Goal: Task Accomplishment & Management: Use online tool/utility

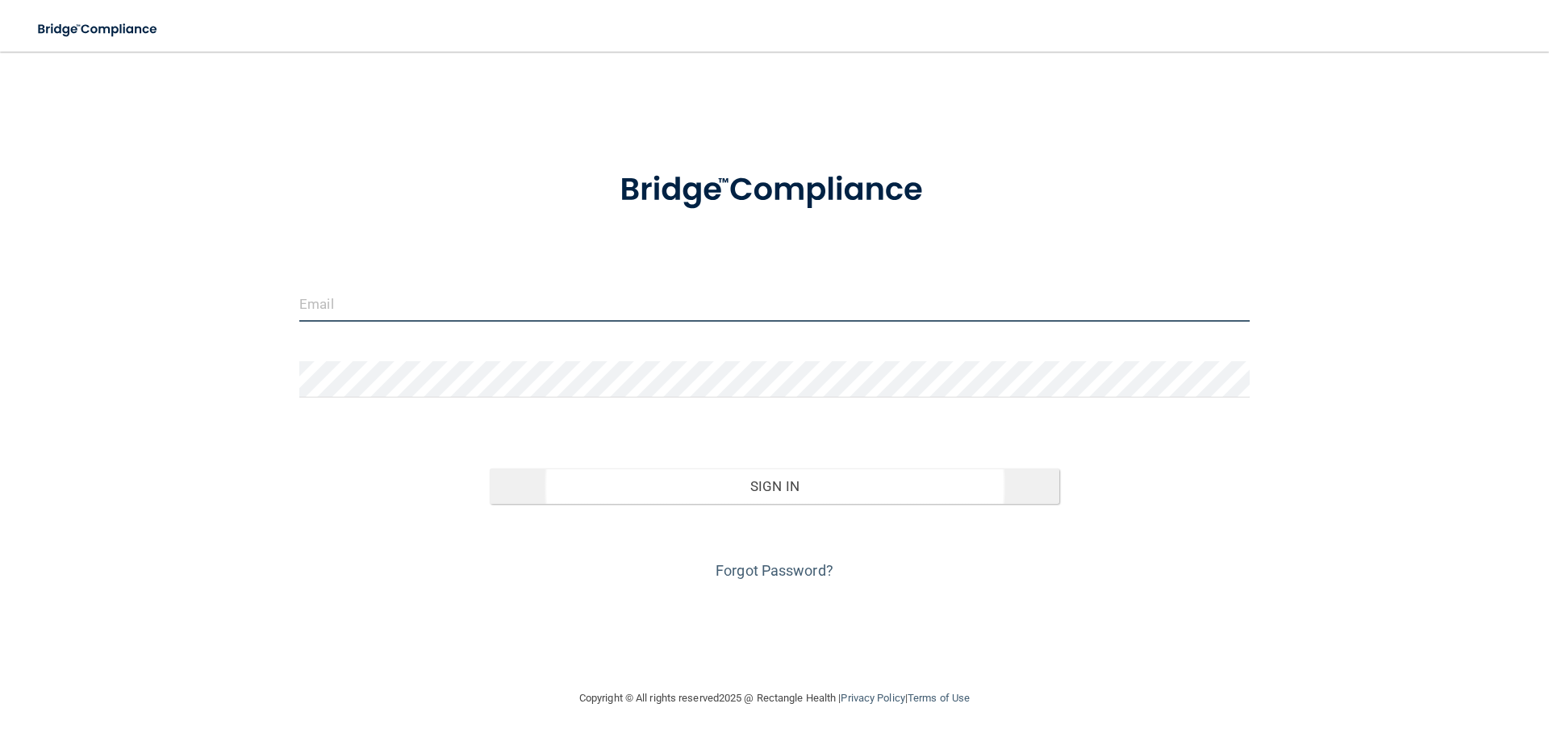
type input "[EMAIL_ADDRESS][DOMAIN_NAME]"
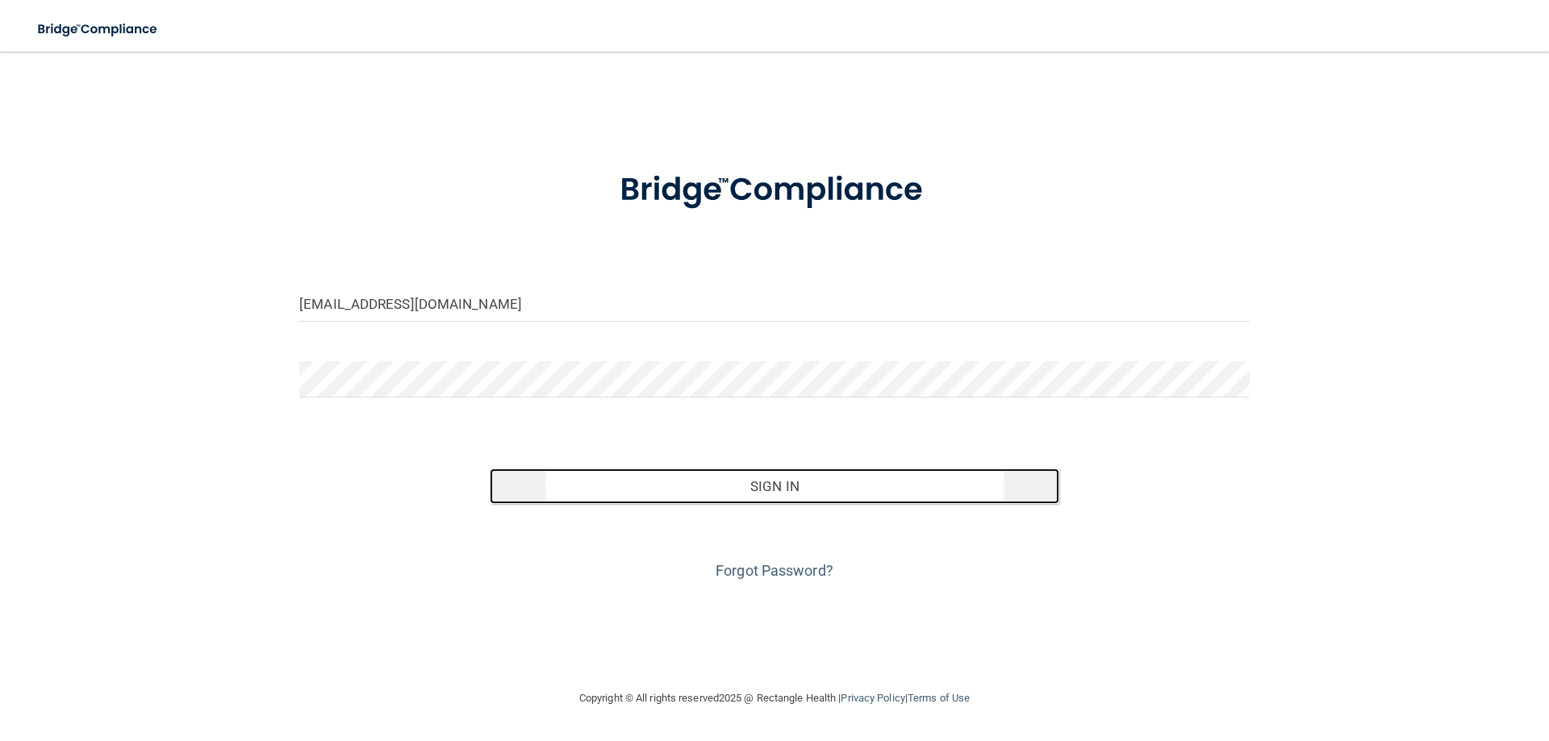
click at [783, 494] on button "Sign In" at bounding box center [775, 486] width 570 height 35
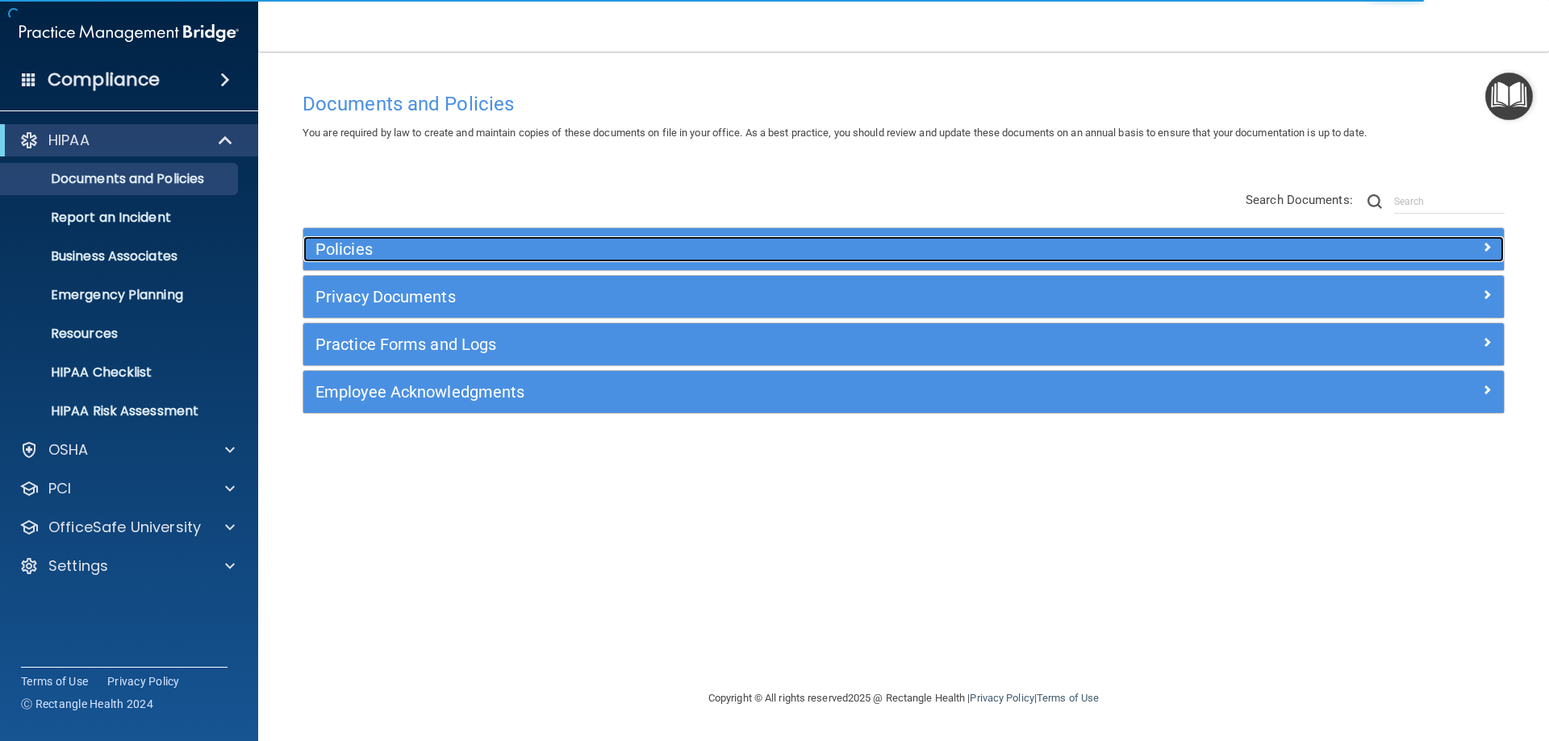
click at [514, 247] on h5 "Policies" at bounding box center [753, 249] width 876 height 18
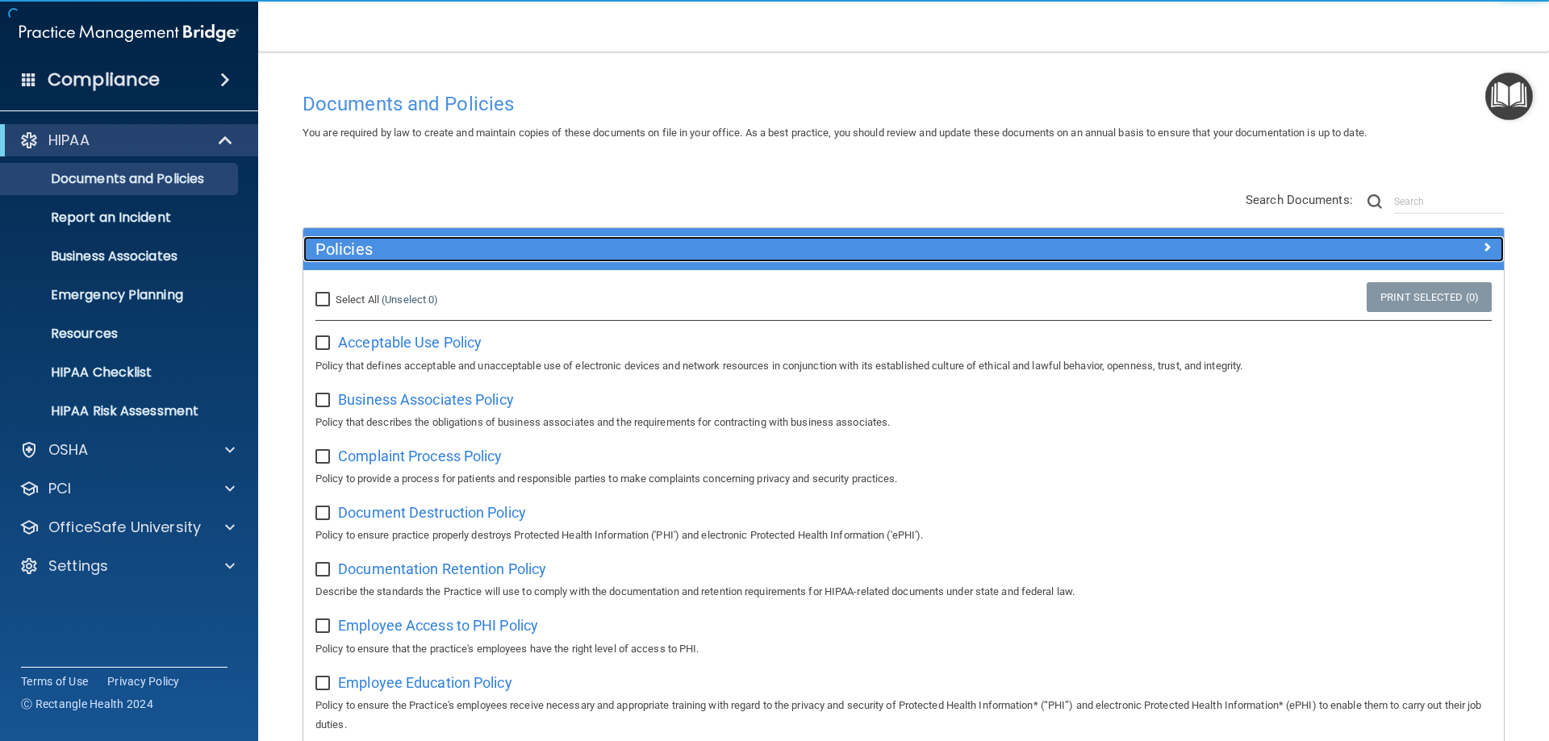
click at [514, 247] on h5 "Policies" at bounding box center [753, 249] width 876 height 18
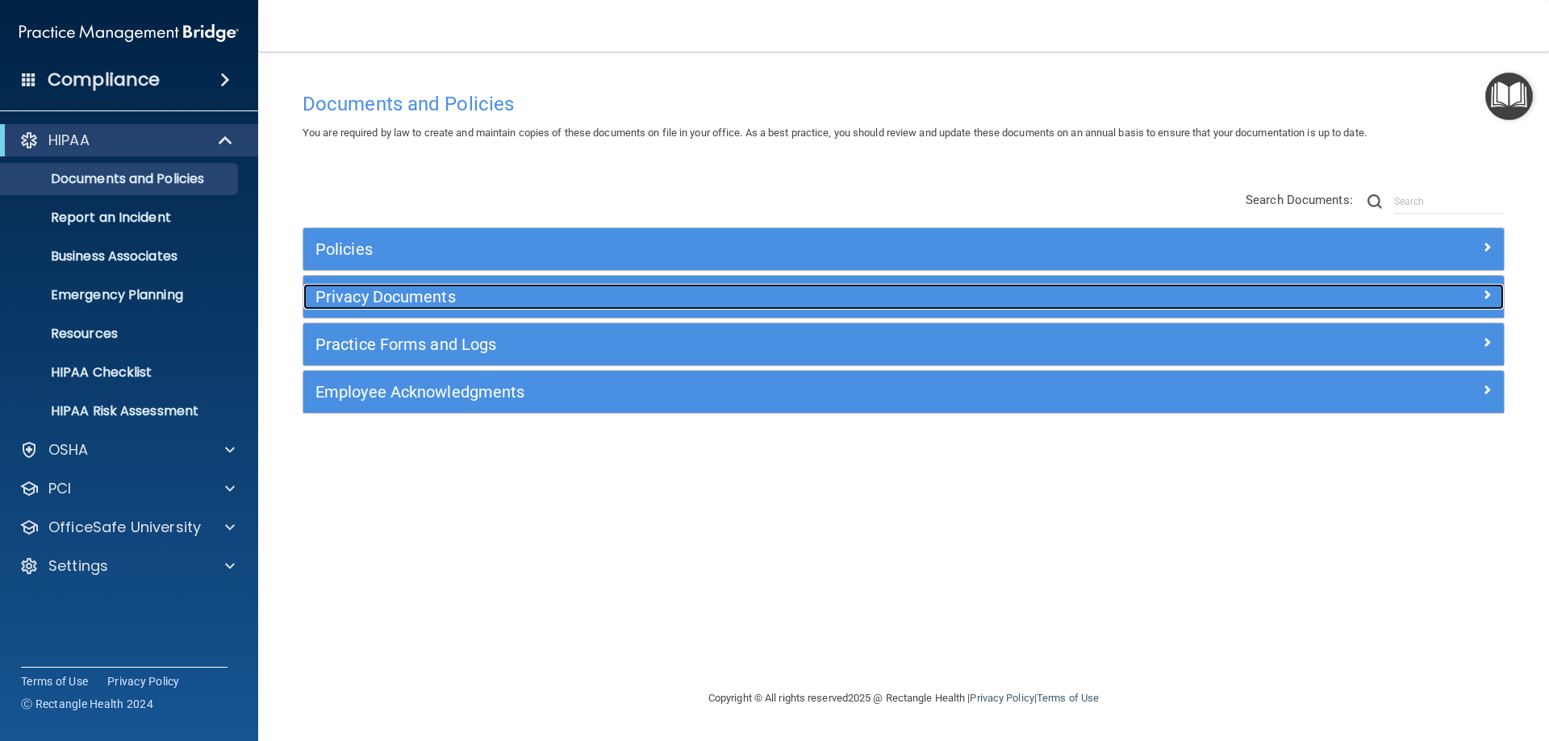
click at [477, 292] on h5 "Privacy Documents" at bounding box center [753, 297] width 876 height 18
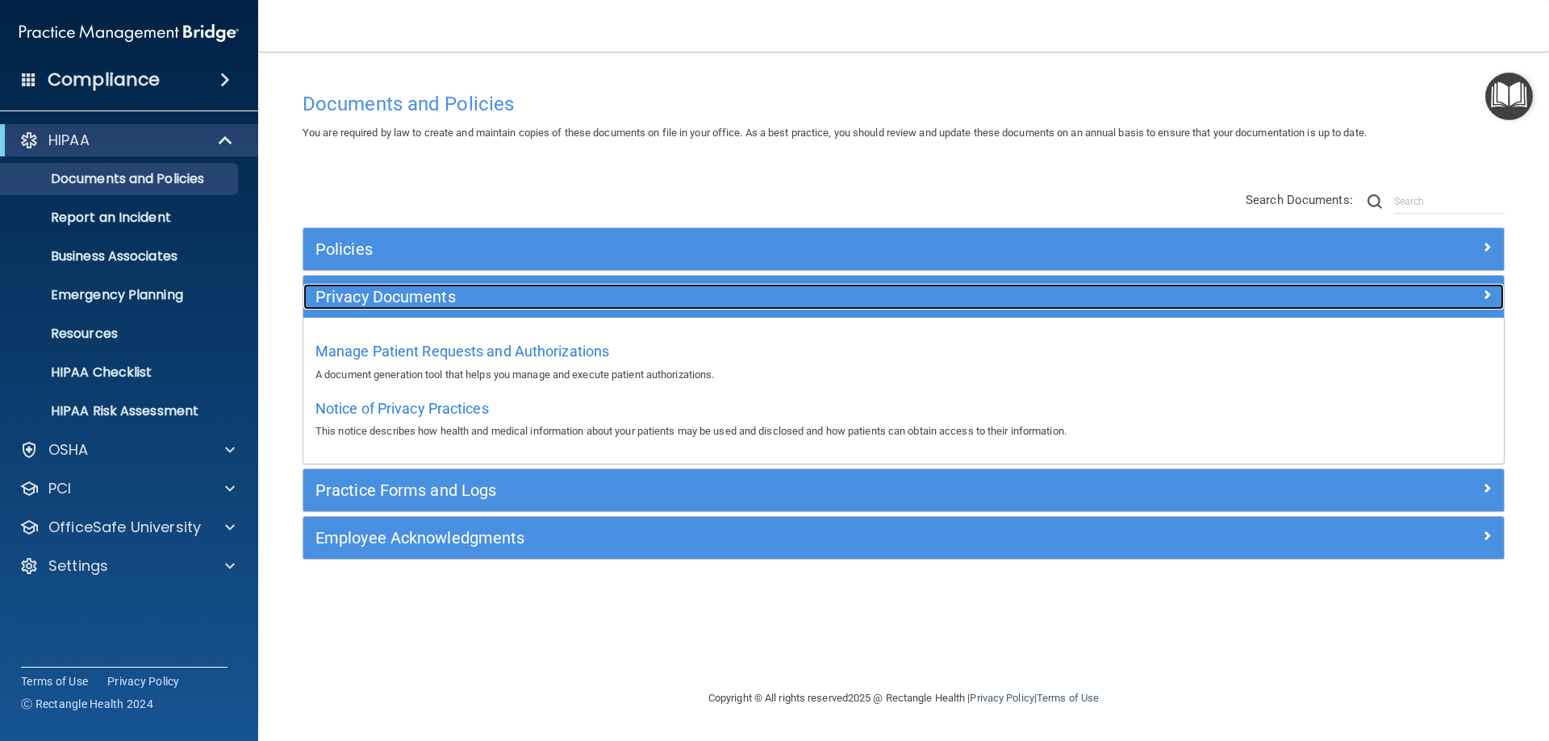
click at [477, 292] on h5 "Privacy Documents" at bounding box center [753, 297] width 876 height 18
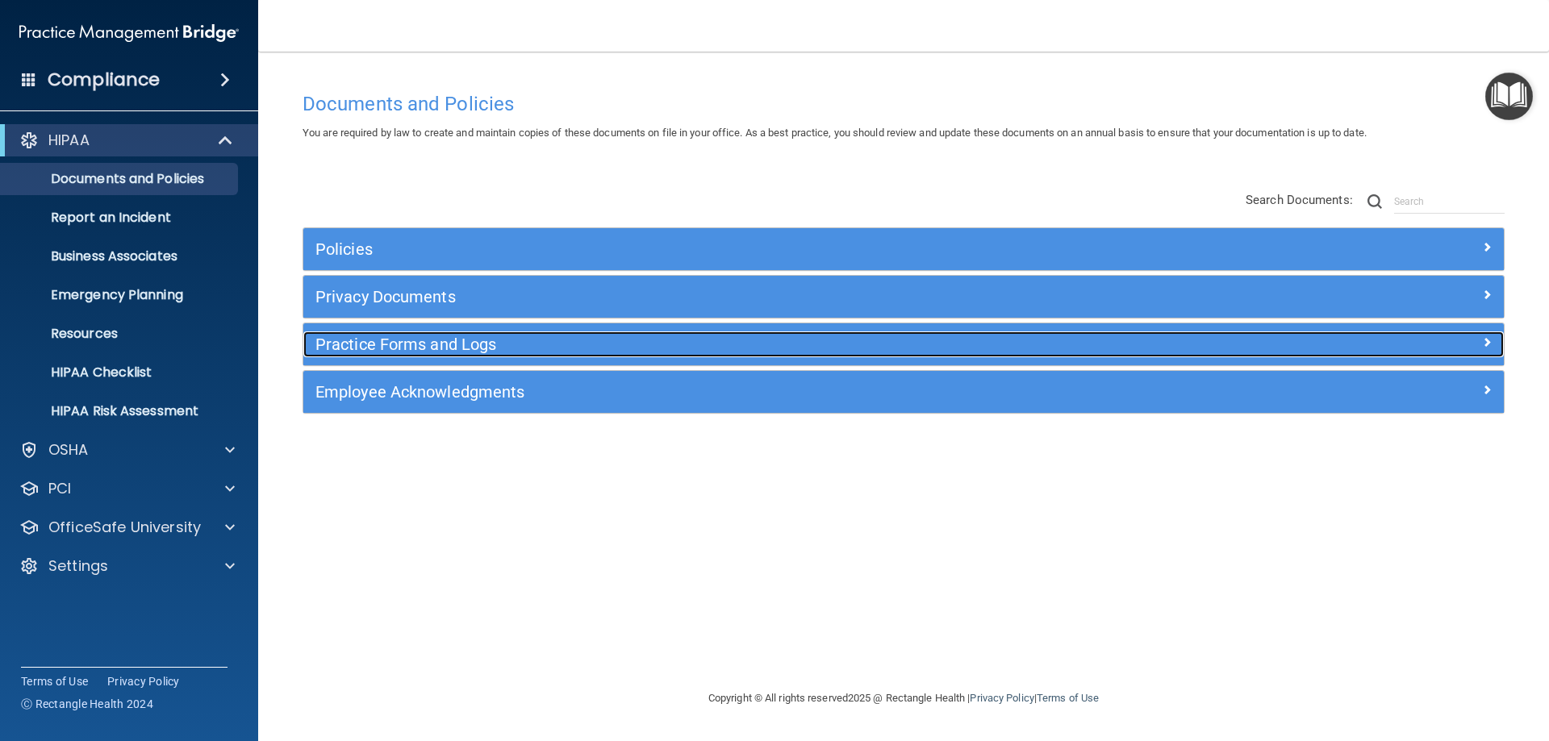
click at [460, 337] on h5 "Practice Forms and Logs" at bounding box center [753, 345] width 876 height 18
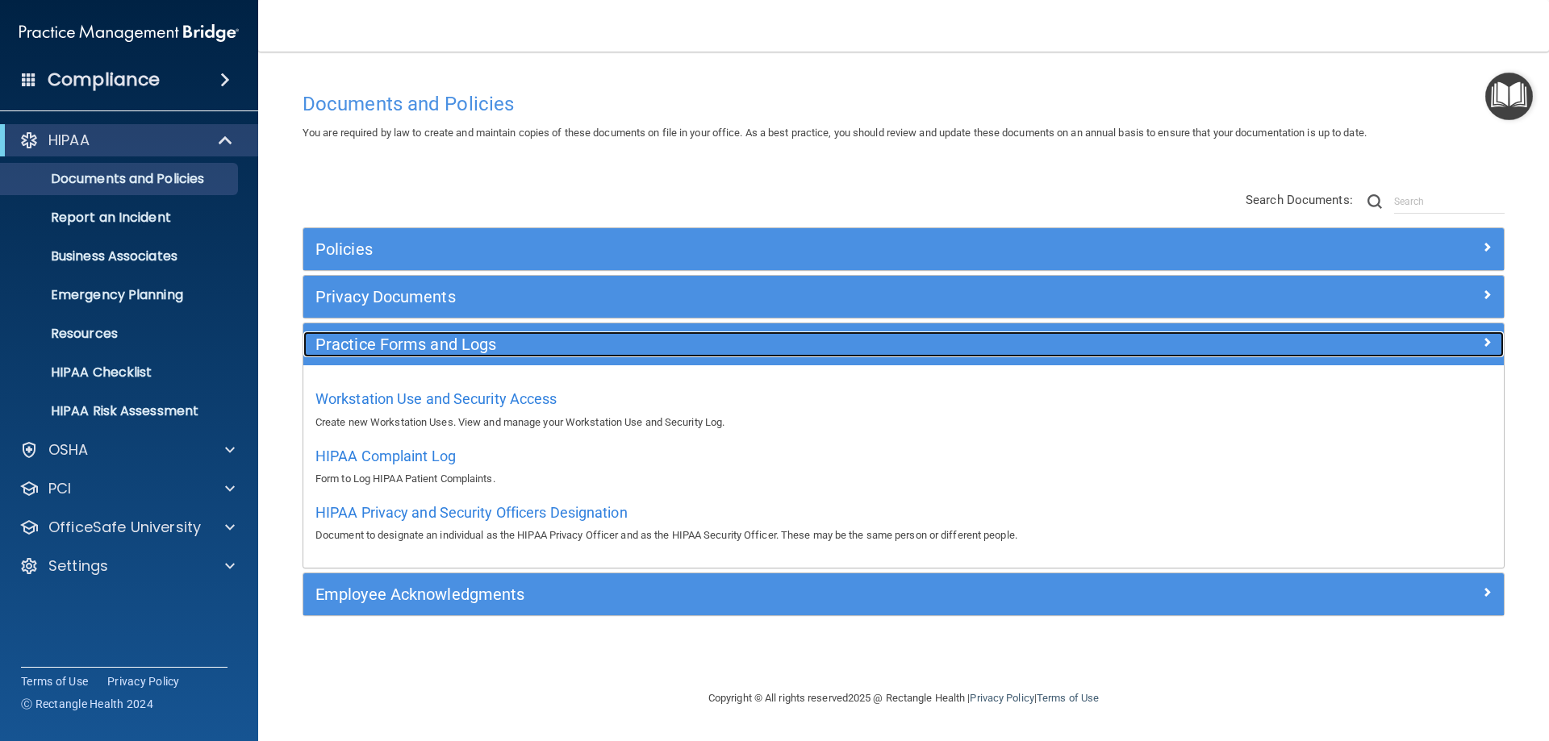
click at [460, 337] on h5 "Practice Forms and Logs" at bounding box center [753, 345] width 876 height 18
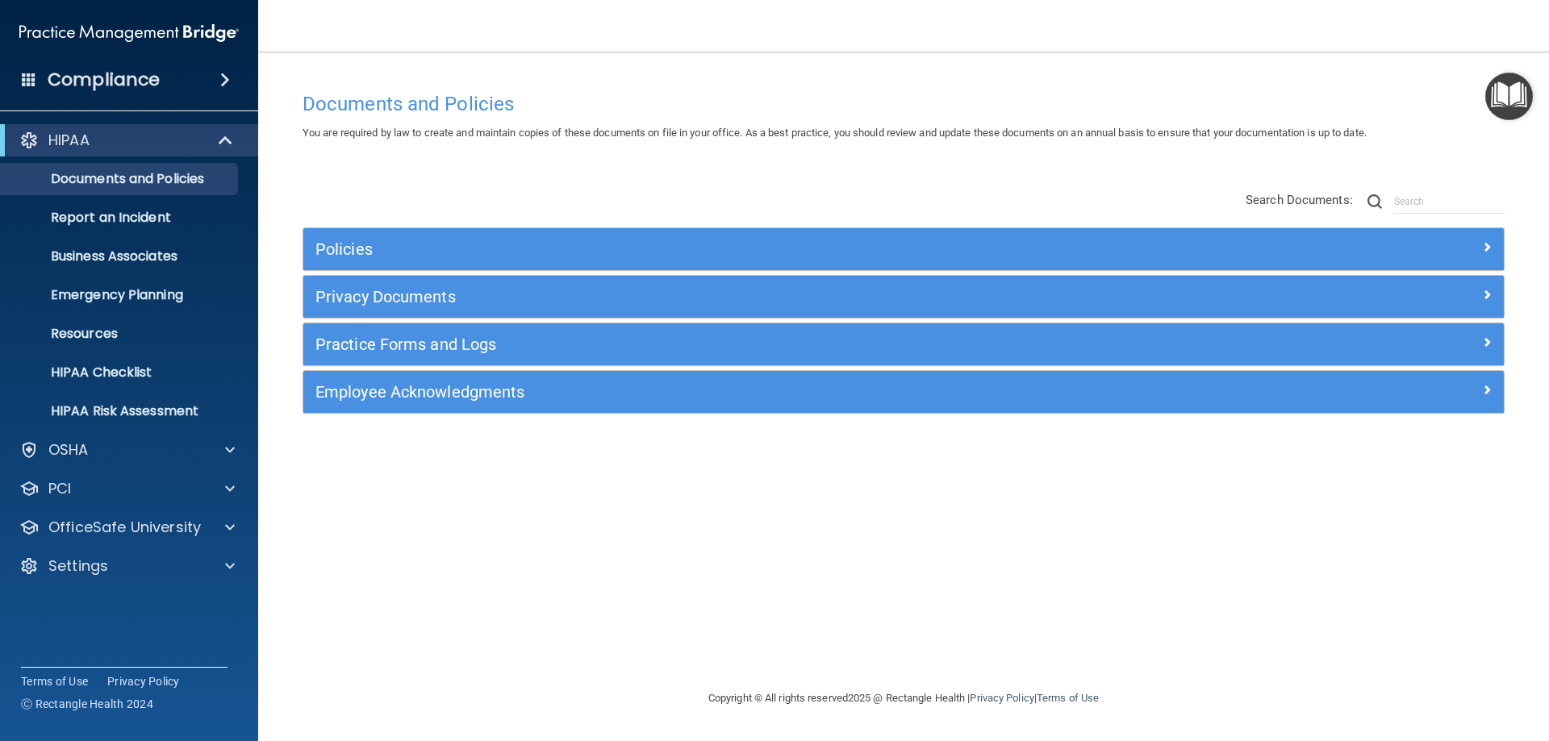
click at [457, 406] on div "Employee Acknowledgments" at bounding box center [903, 392] width 1200 height 42
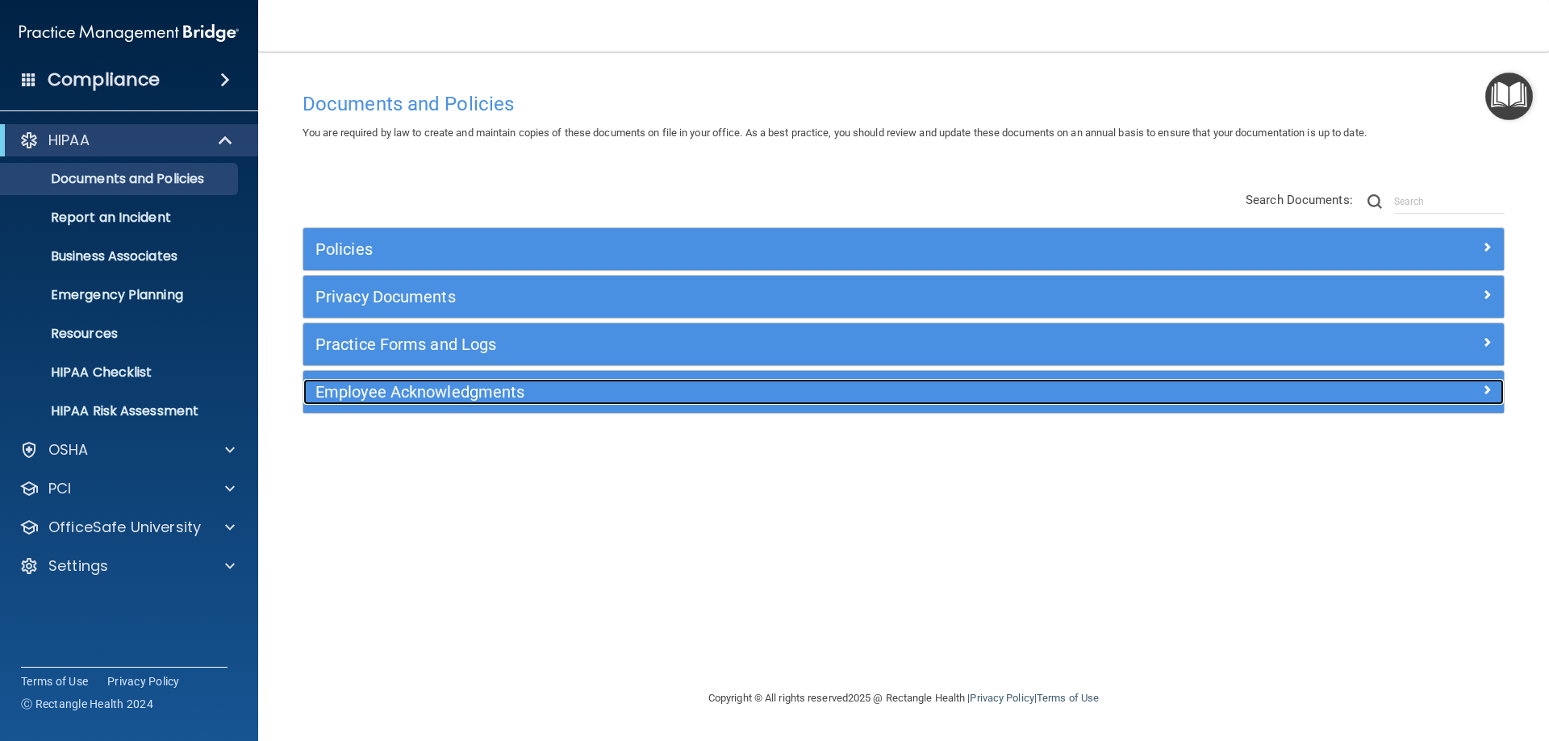
click at [457, 398] on h5 "Employee Acknowledgments" at bounding box center [753, 392] width 876 height 18
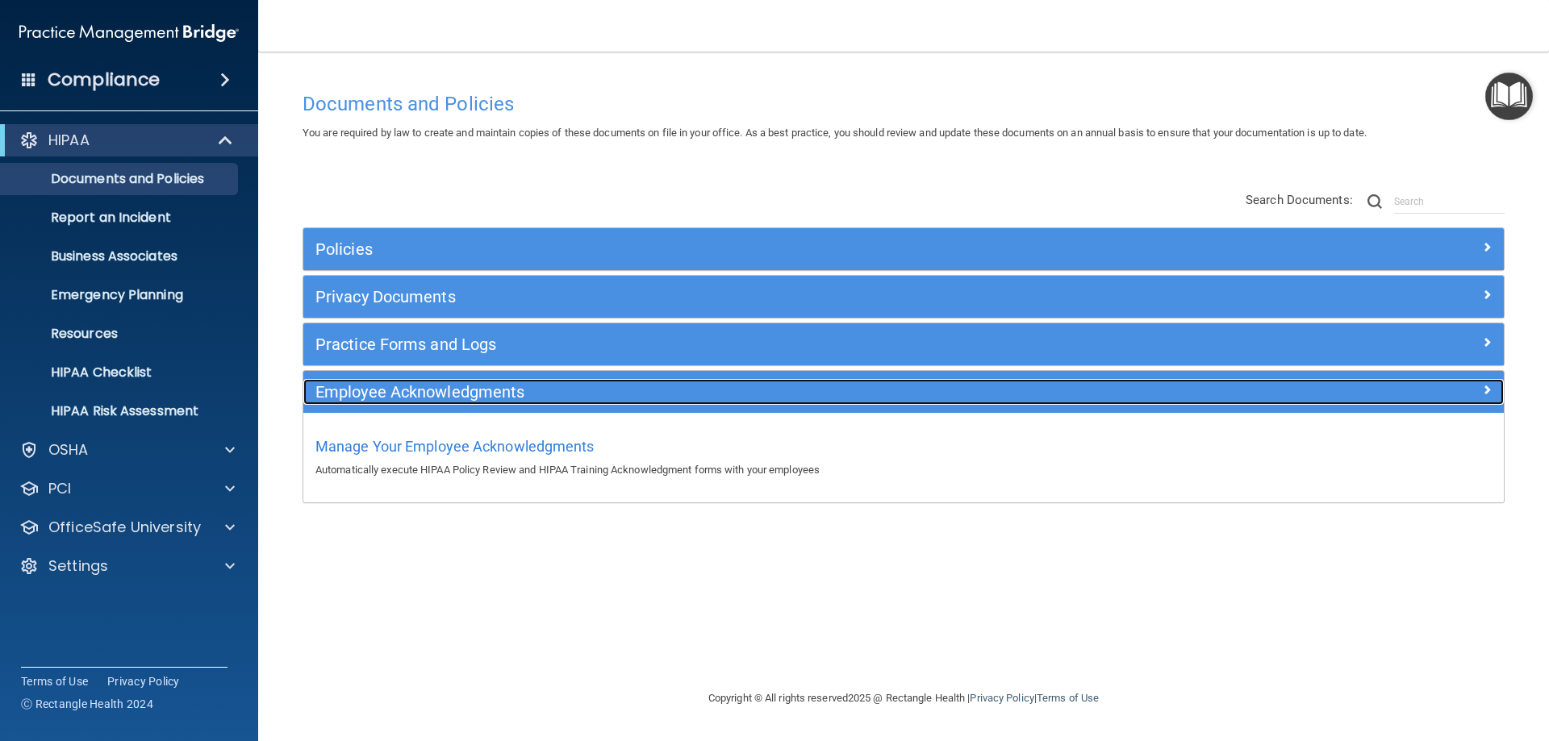
click at [457, 398] on h5 "Employee Acknowledgments" at bounding box center [753, 392] width 876 height 18
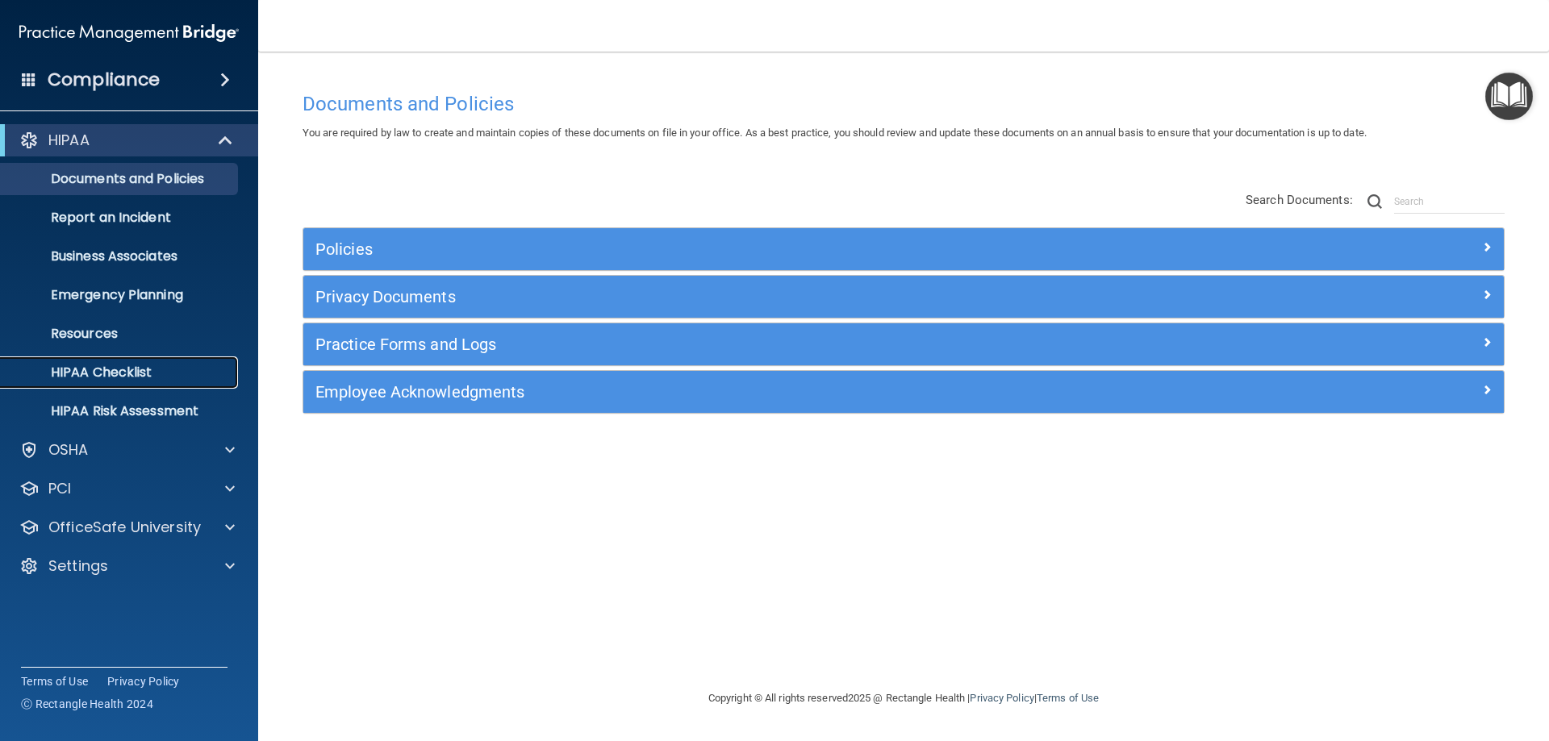
click at [134, 374] on p "HIPAA Checklist" at bounding box center [120, 373] width 220 height 16
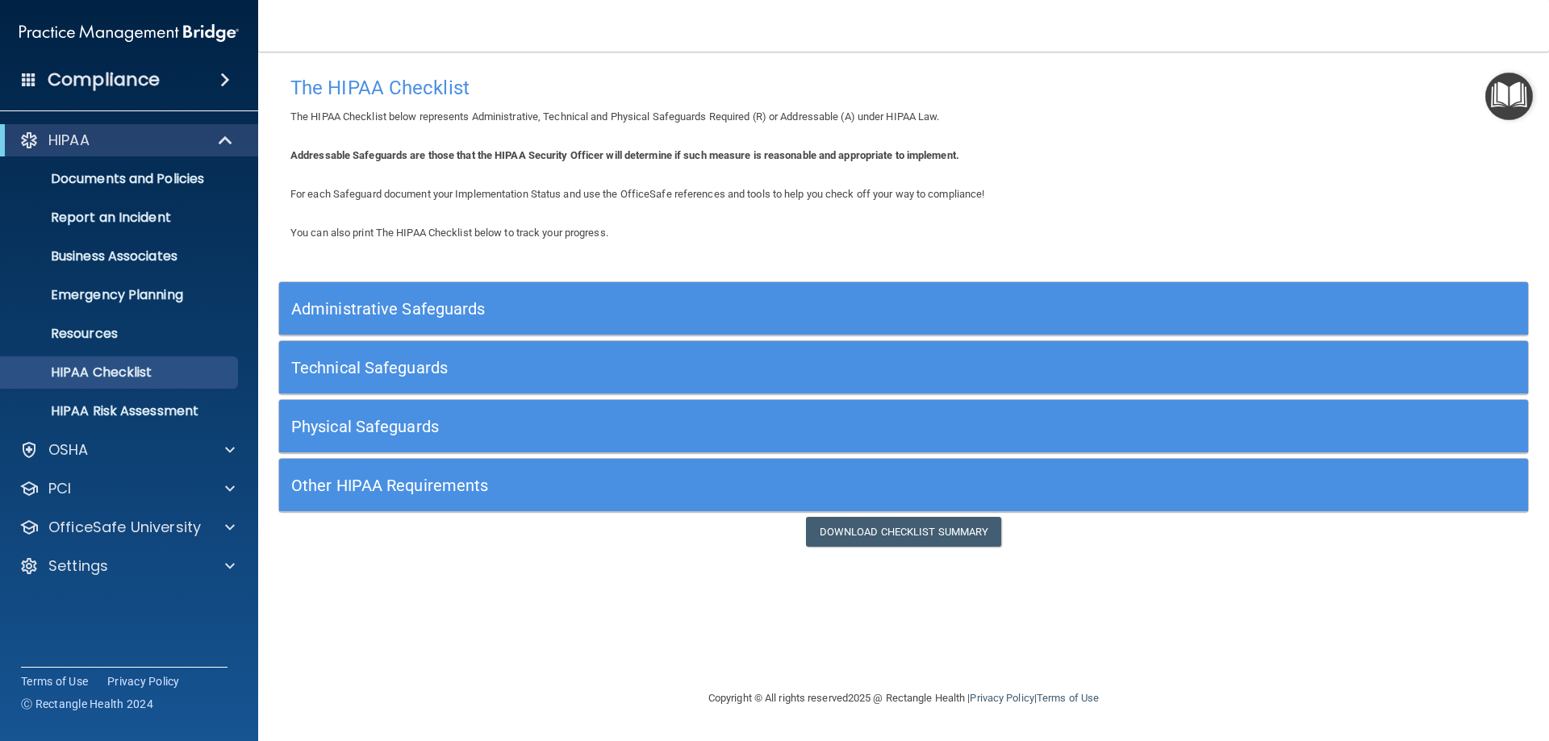
click at [492, 488] on h5 "Other HIPAA Requirements" at bounding box center [747, 486] width 912 height 18
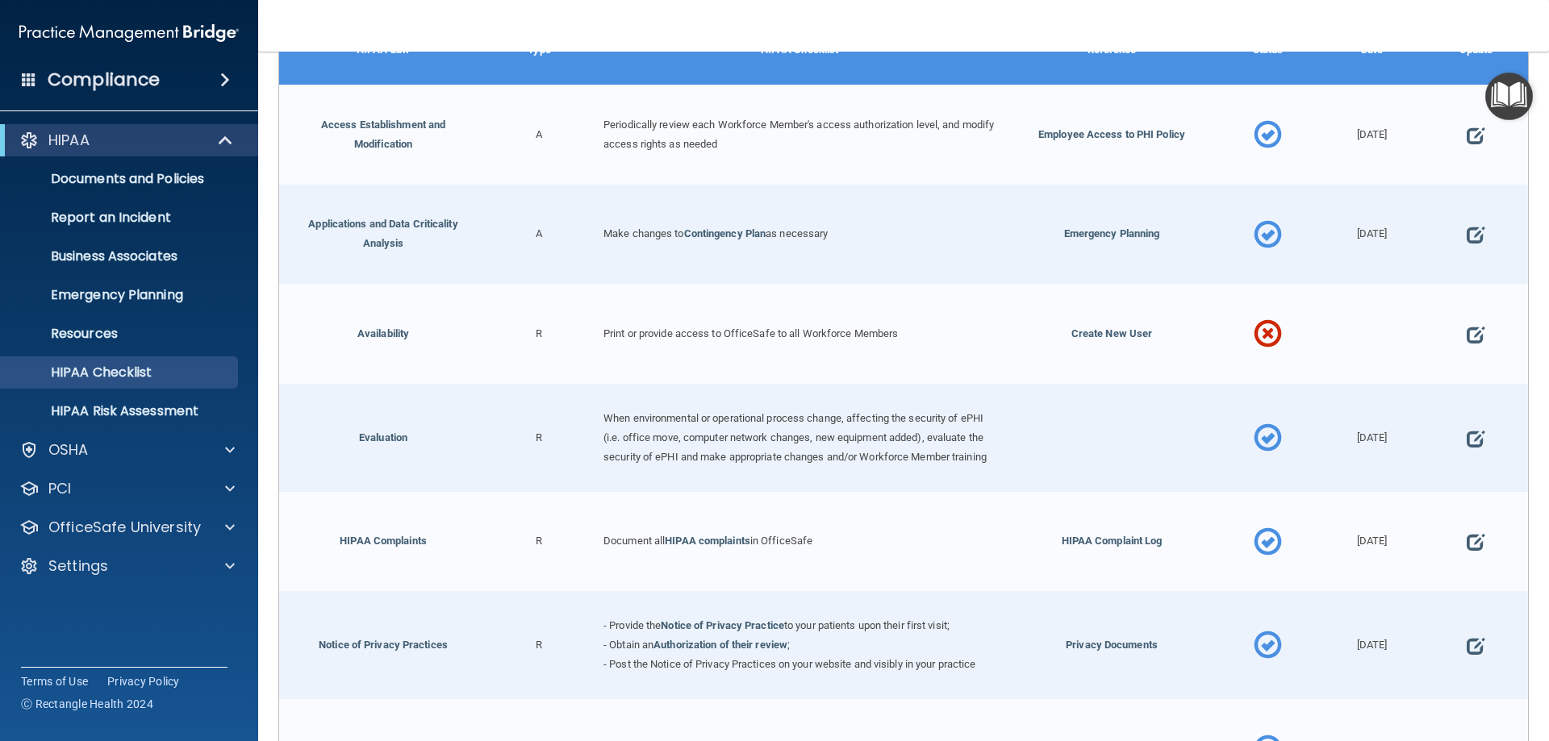
scroll to position [486, 0]
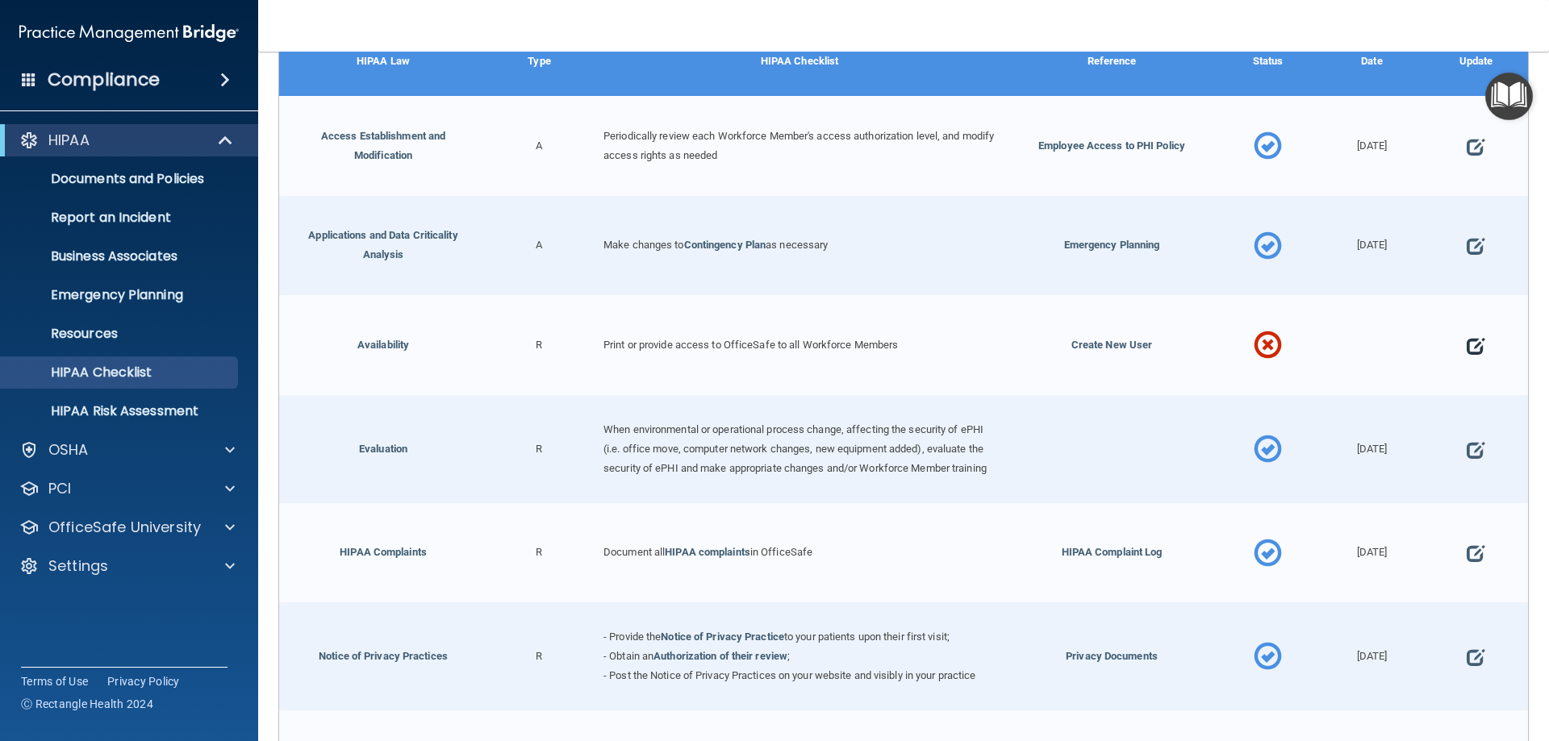
click at [1467, 344] on span at bounding box center [1476, 346] width 18 height 50
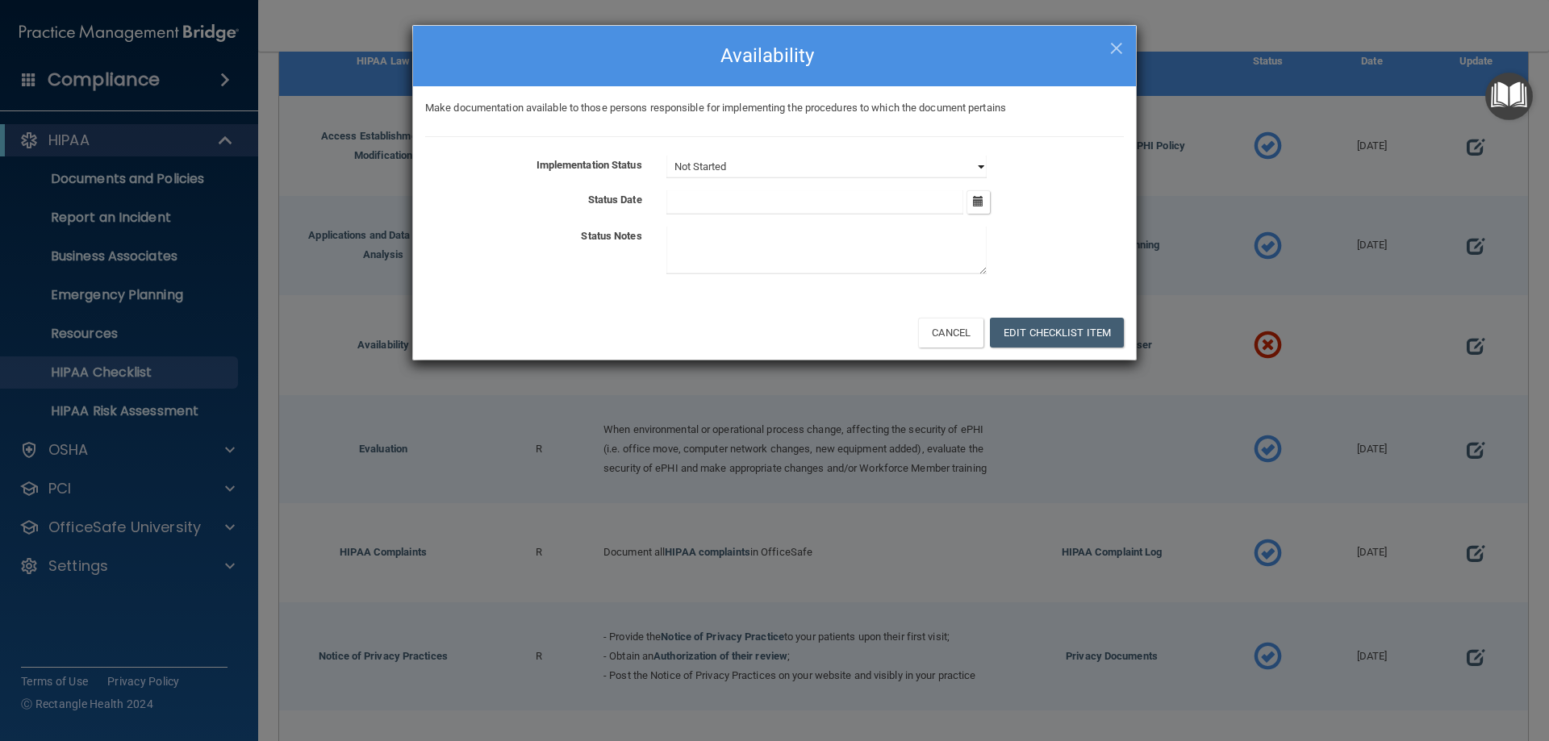
click at [976, 165] on select "Not Started In Progress Completed" at bounding box center [826, 167] width 320 height 23
select select "completed"
click at [666, 156] on select "Not Started In Progress Completed" at bounding box center [826, 167] width 320 height 23
click at [983, 207] on icon "button" at bounding box center [978, 201] width 10 height 10
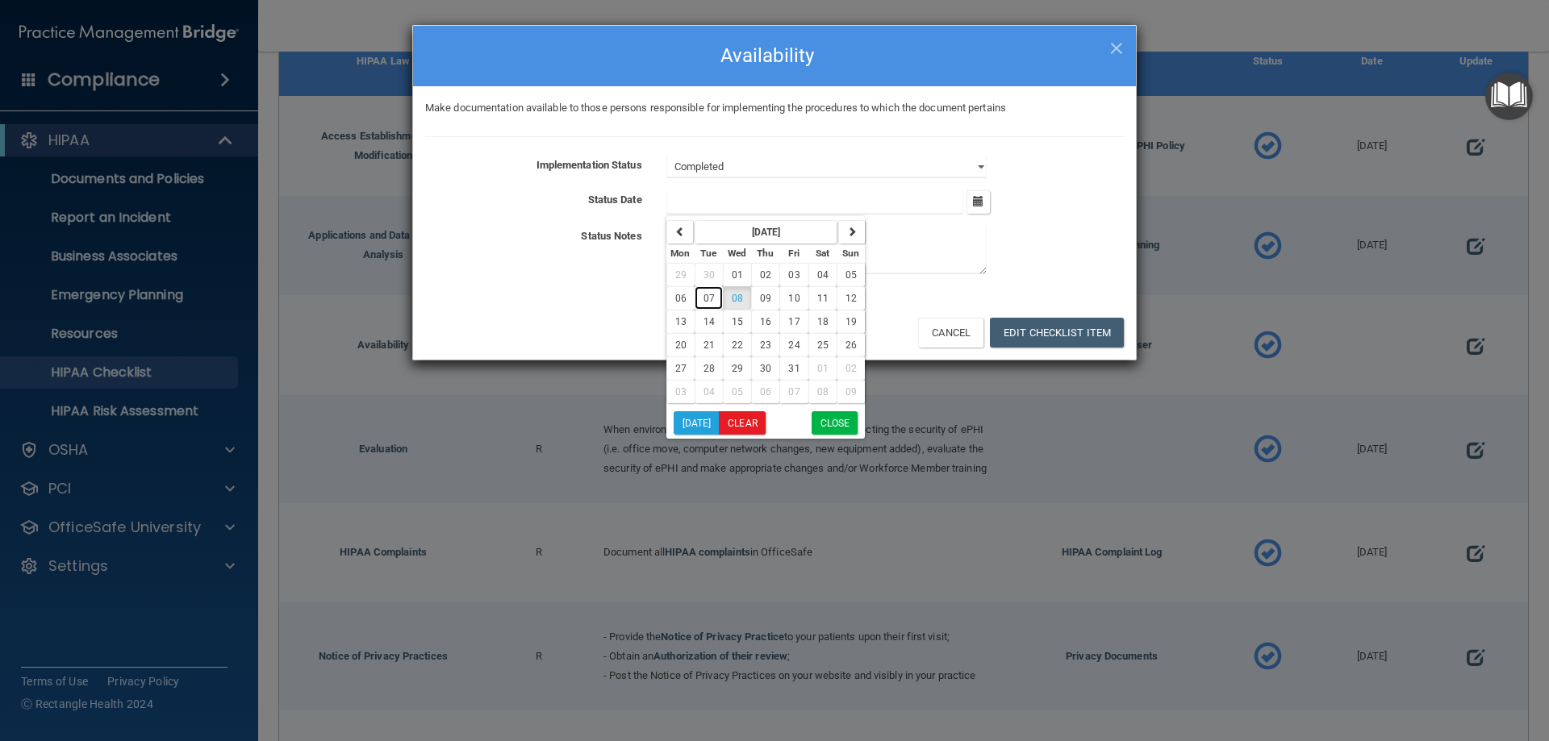
click at [711, 298] on span "07" at bounding box center [708, 298] width 11 height 11
type input "[DATE]"
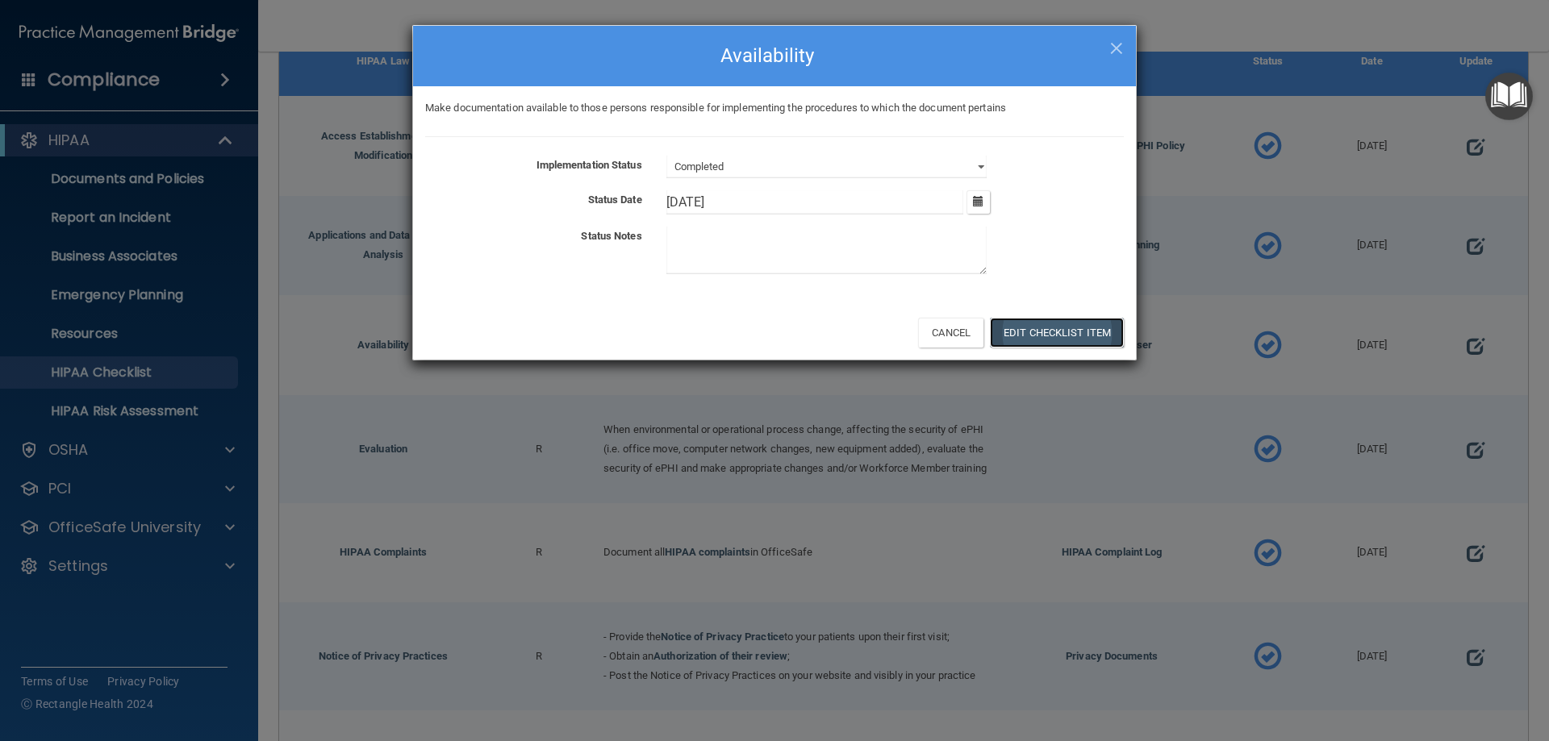
click at [1049, 338] on button "Edit Checklist Item" at bounding box center [1057, 333] width 134 height 30
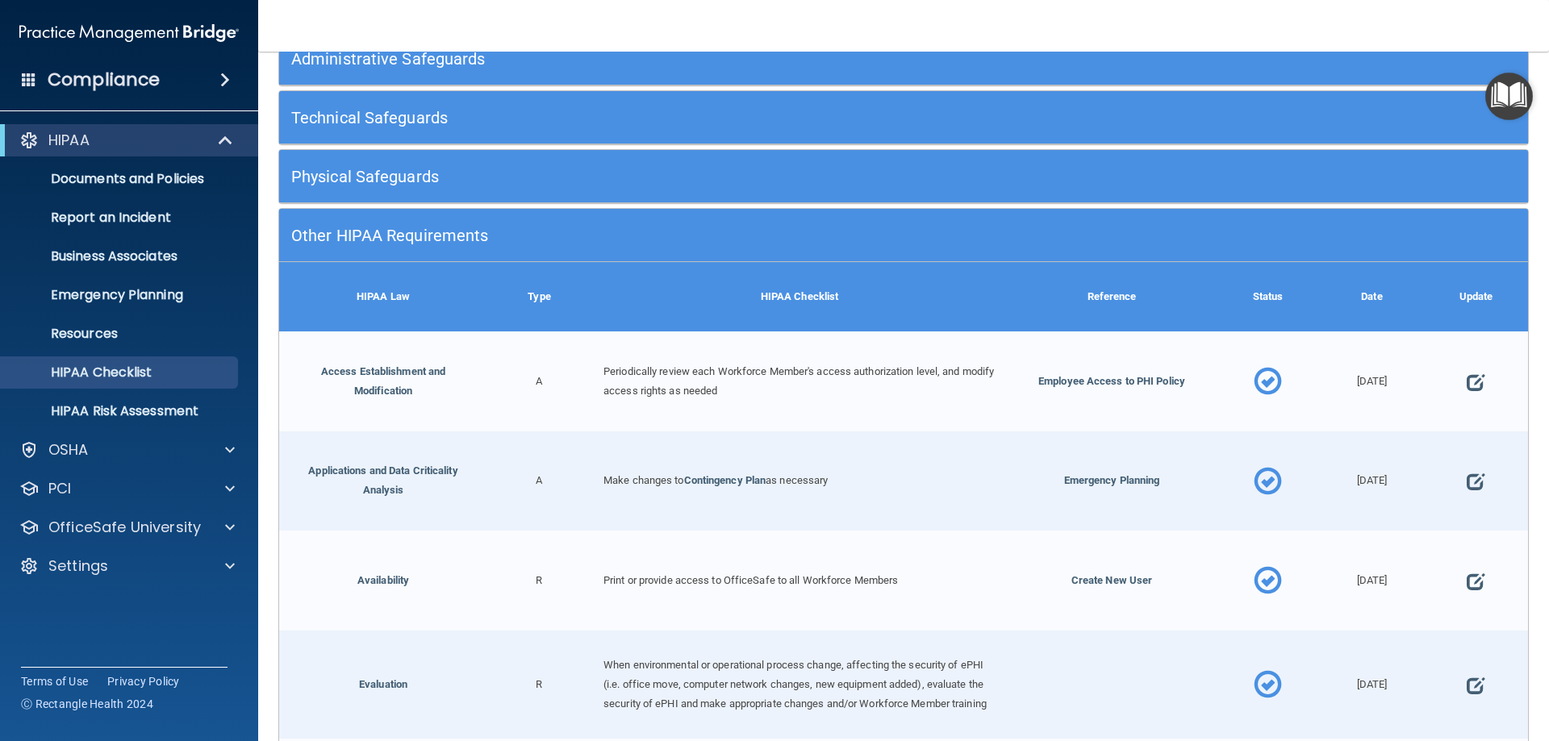
scroll to position [0, 0]
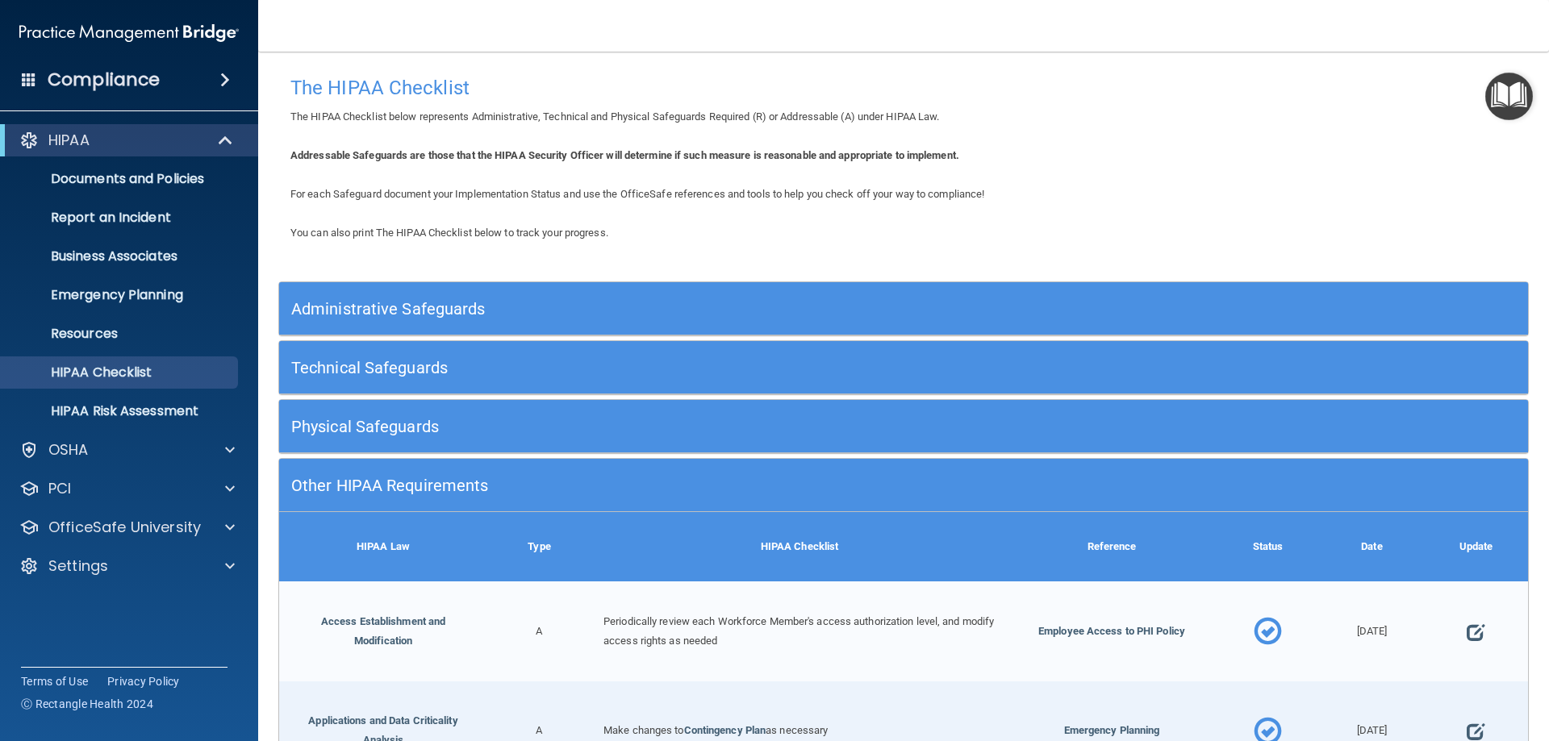
drag, startPoint x: 390, startPoint y: 486, endPoint x: 399, endPoint y: 478, distance: 11.5
click at [390, 485] on h5 "Other HIPAA Requirements" at bounding box center [747, 486] width 912 height 18
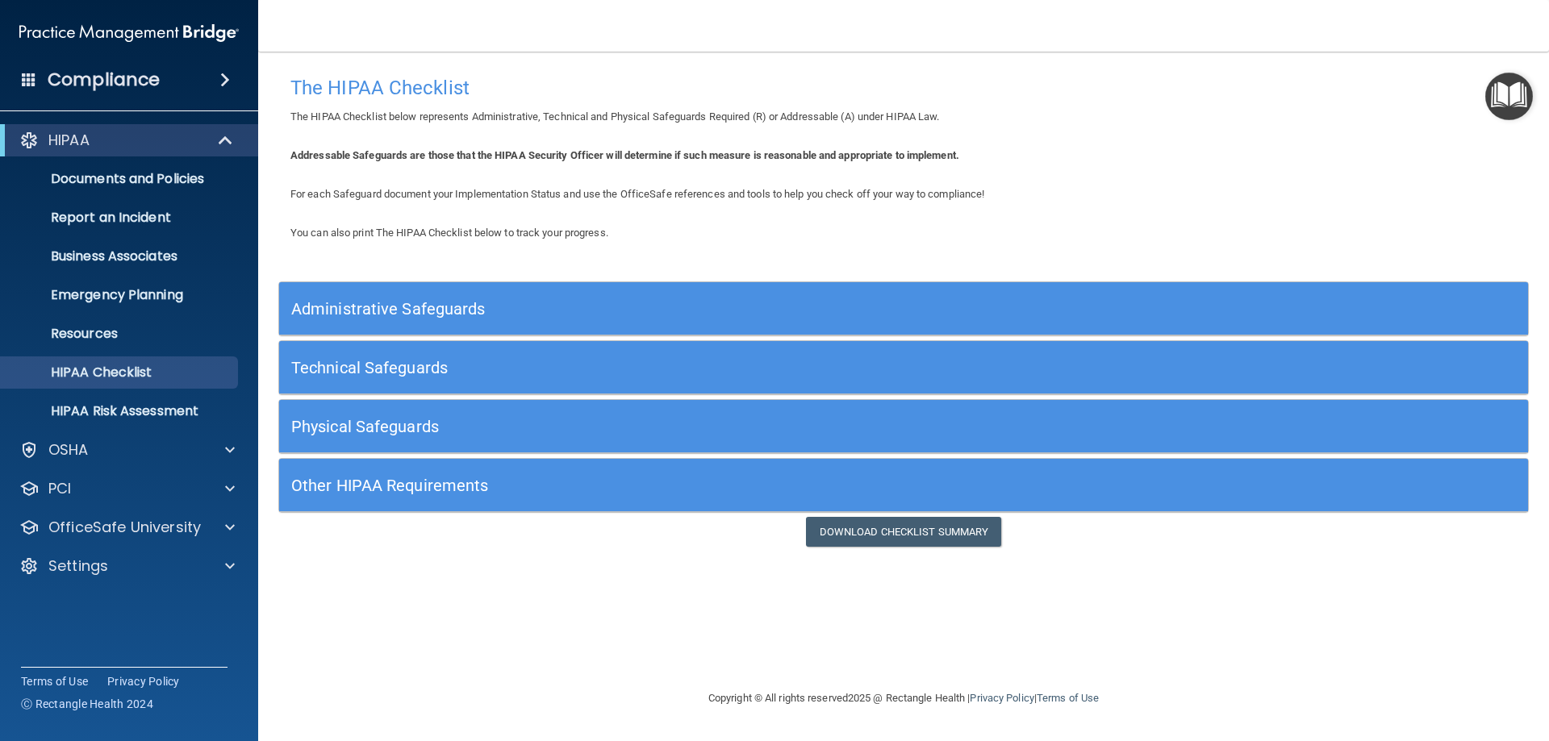
click at [483, 410] on div "Physical Safeguards" at bounding box center [747, 426] width 937 height 36
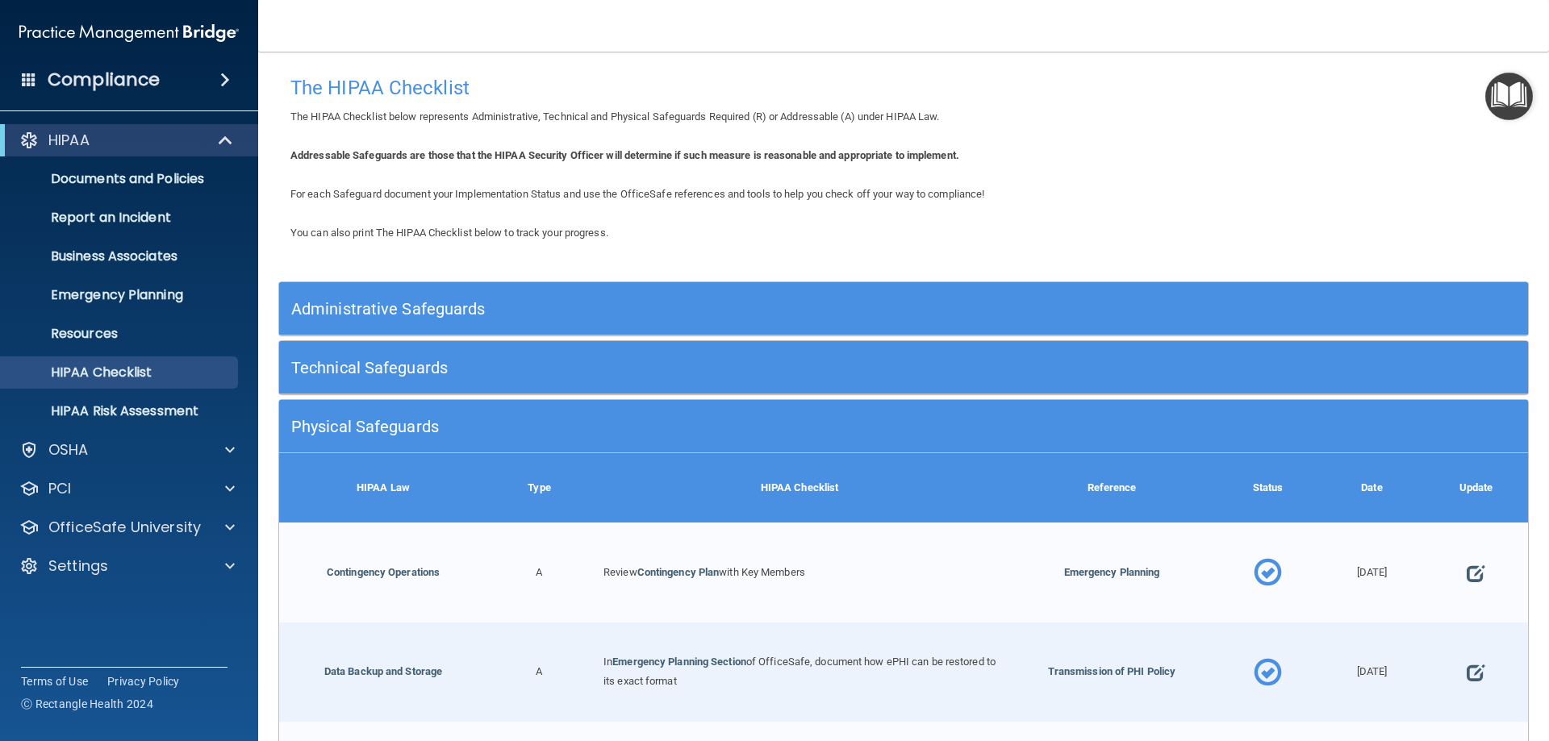
click at [493, 354] on div "Technical Safeguards" at bounding box center [747, 367] width 937 height 36
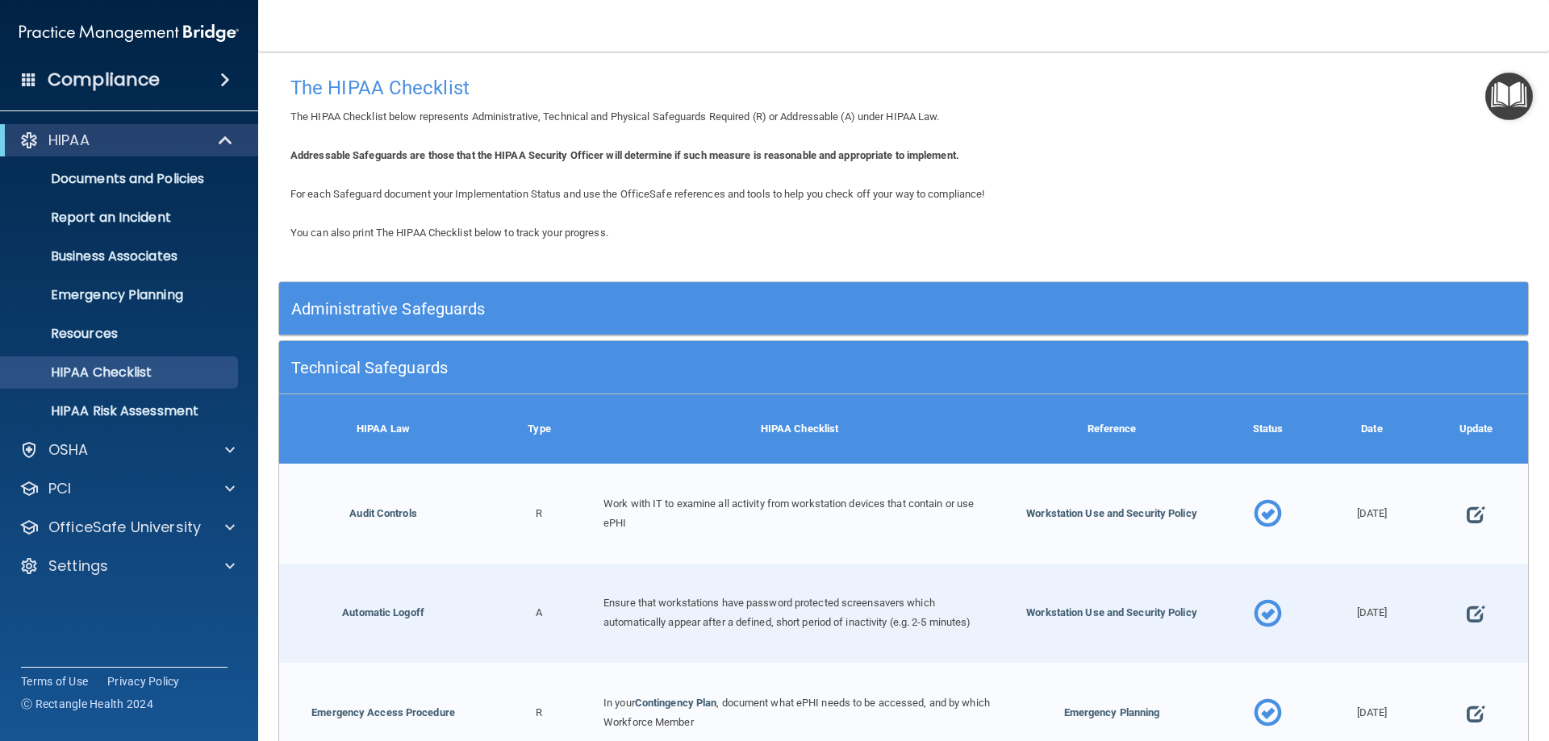
click at [451, 365] on h5 "Technical Safeguards" at bounding box center [747, 368] width 912 height 18
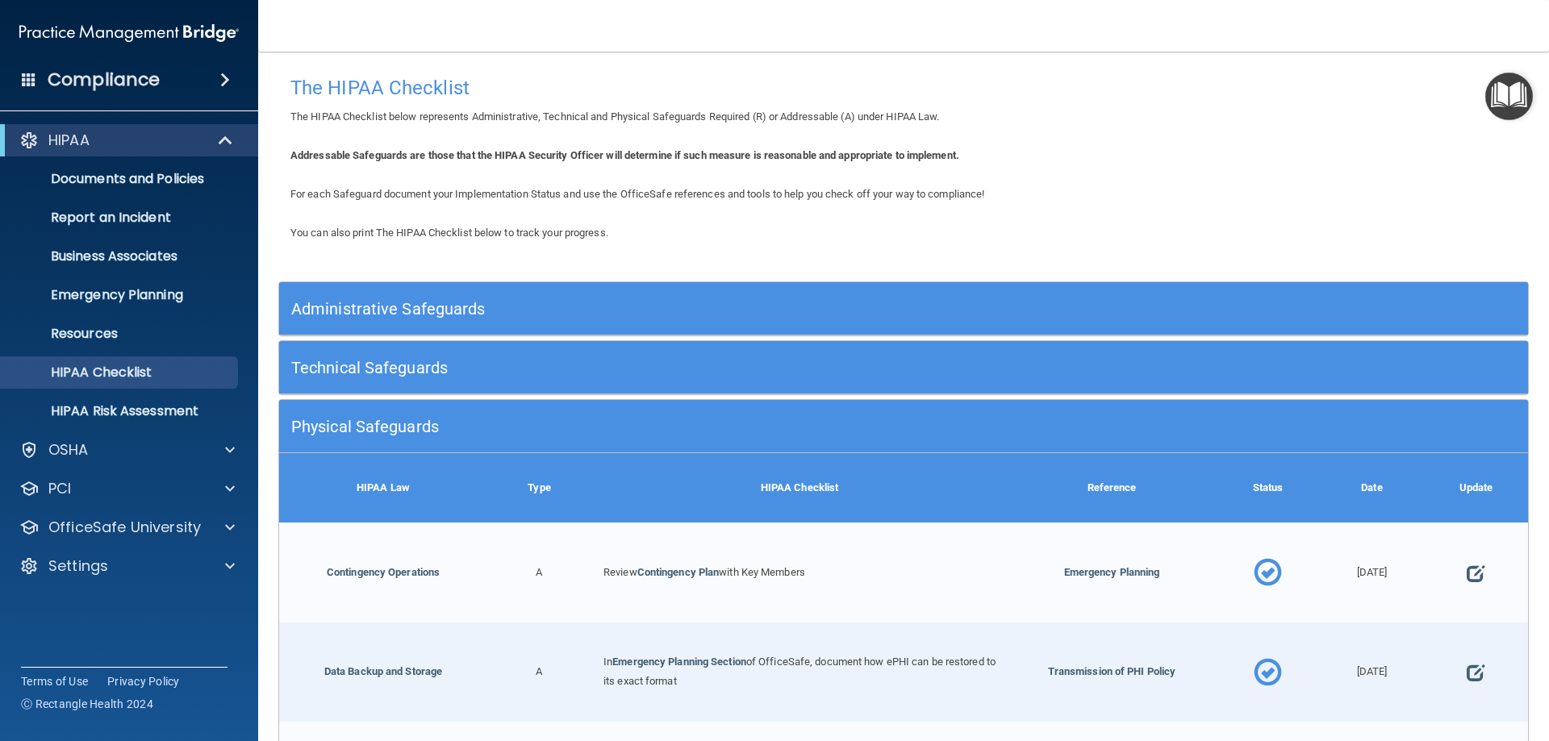
click at [482, 320] on div "Administrative Safeguards" at bounding box center [747, 308] width 937 height 36
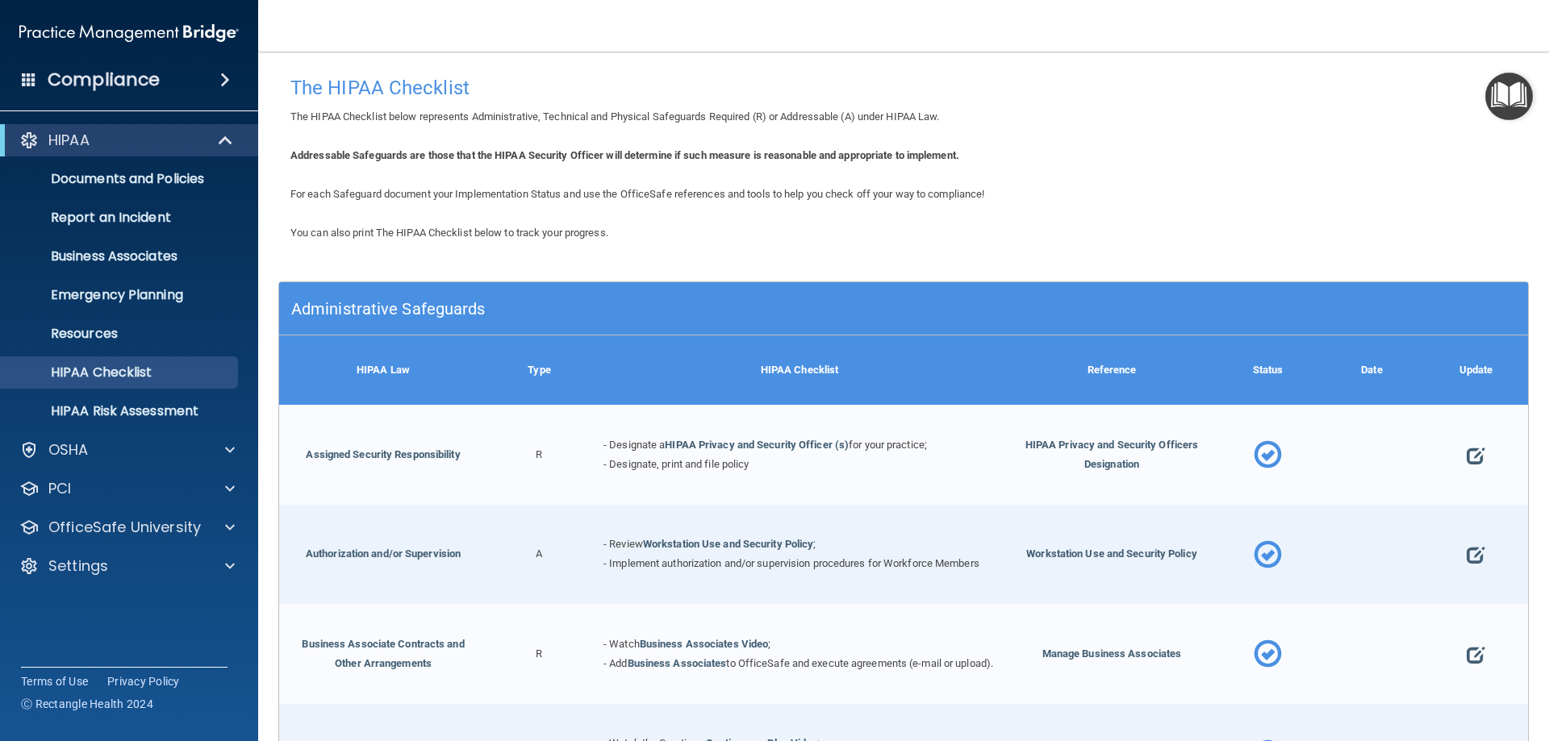
click at [578, 307] on h5 "Administrative Safeguards" at bounding box center [747, 309] width 912 height 18
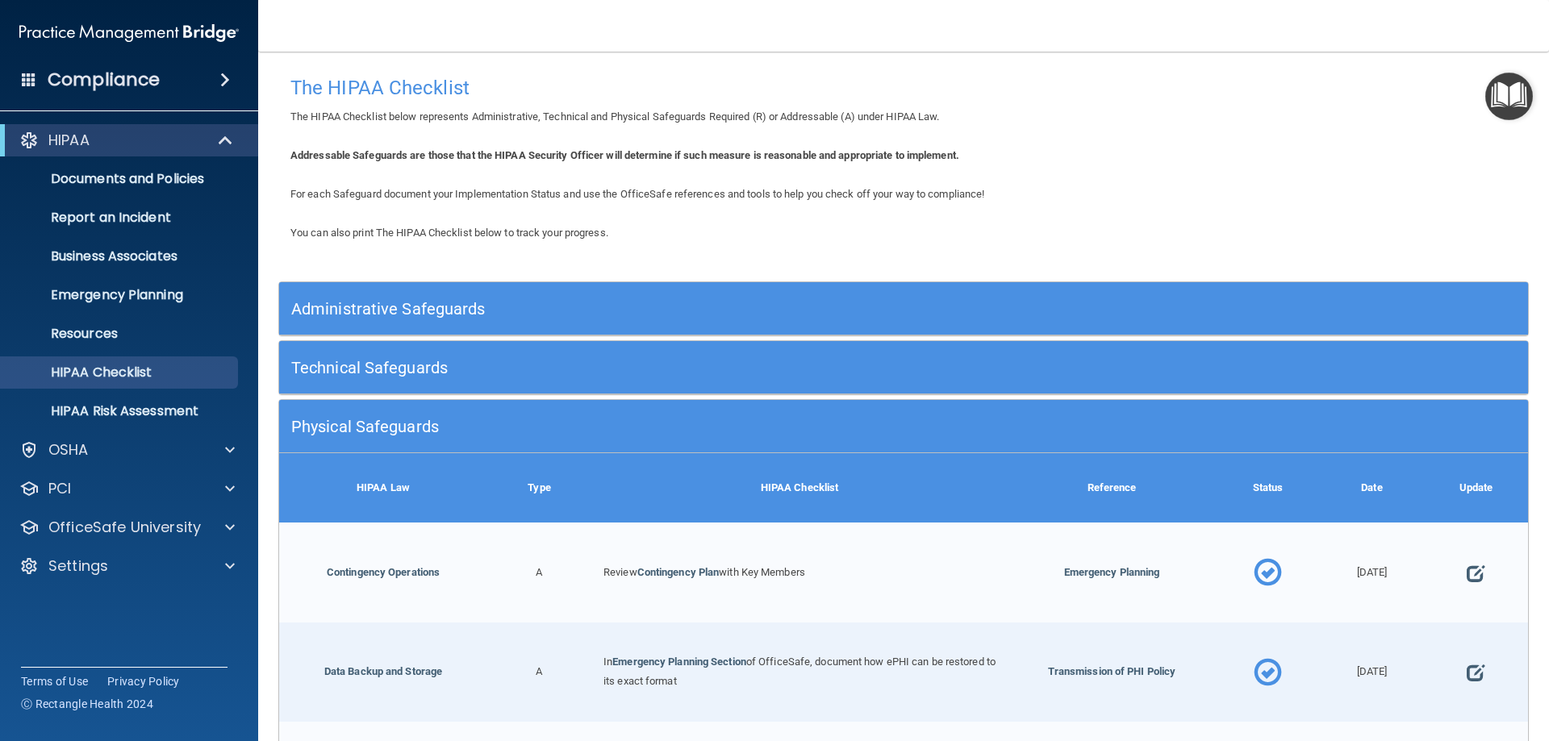
click at [592, 422] on h5 "Physical Safeguards" at bounding box center [747, 427] width 912 height 18
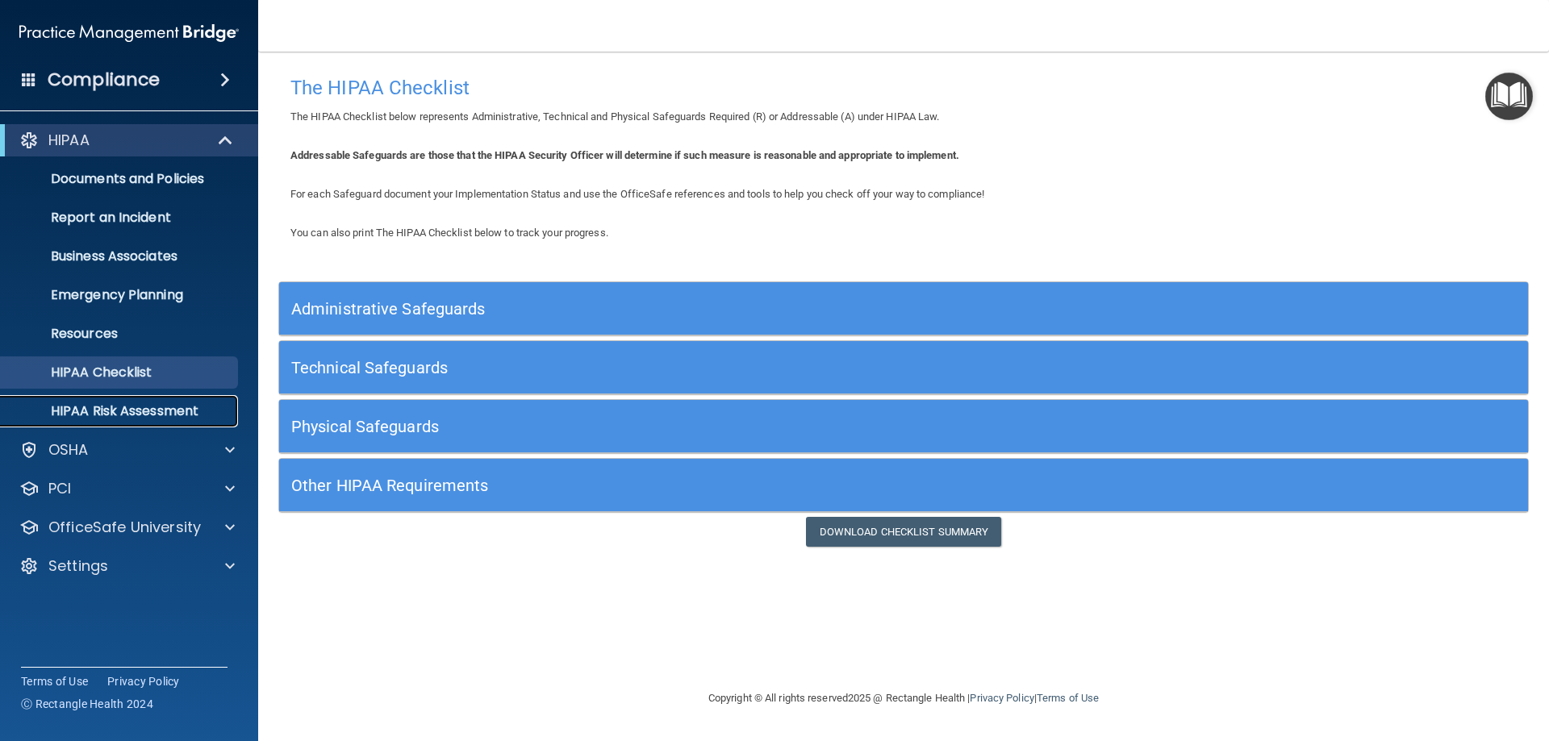
click at [159, 415] on p "HIPAA Risk Assessment" at bounding box center [120, 411] width 220 height 16
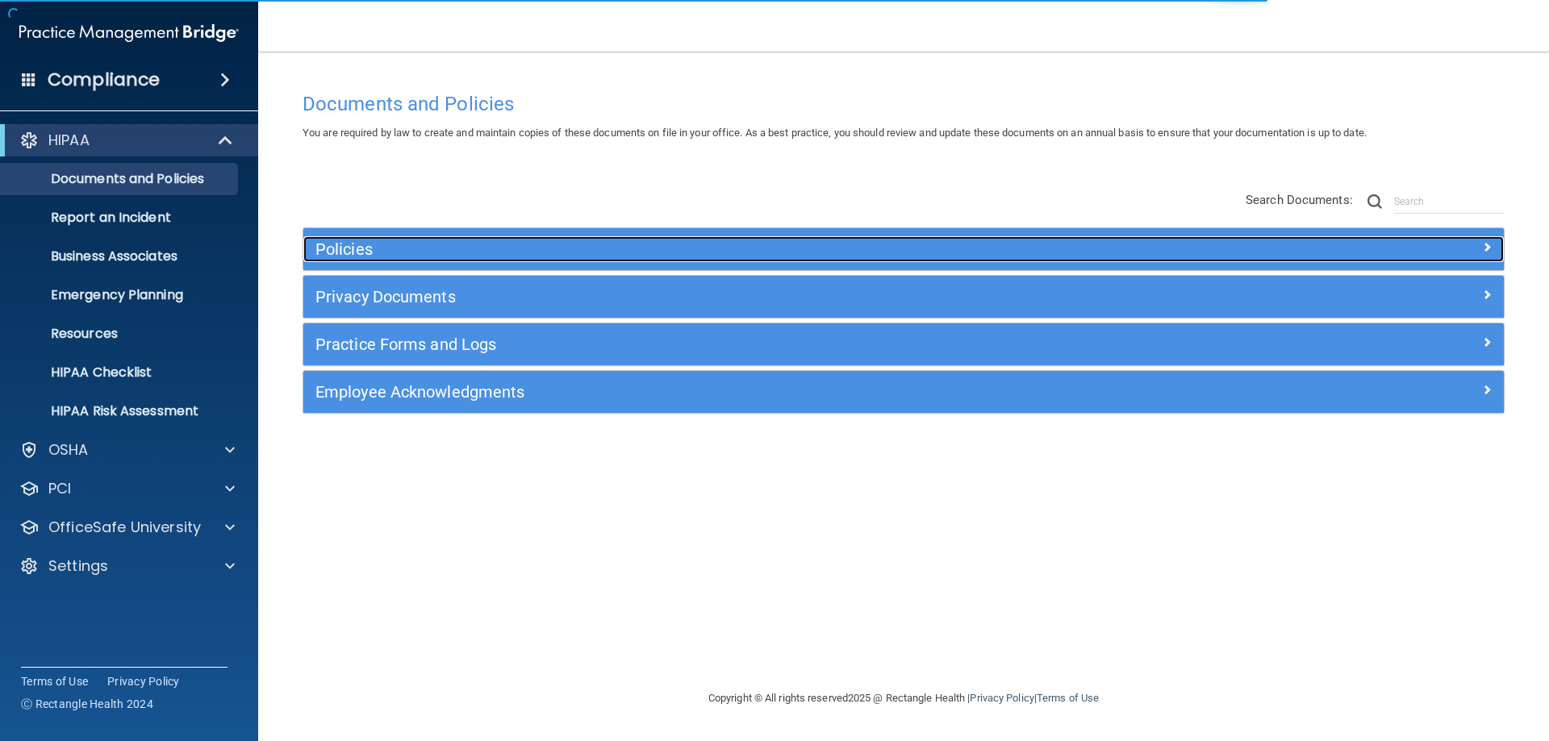
click at [607, 246] on h5 "Policies" at bounding box center [753, 249] width 876 height 18
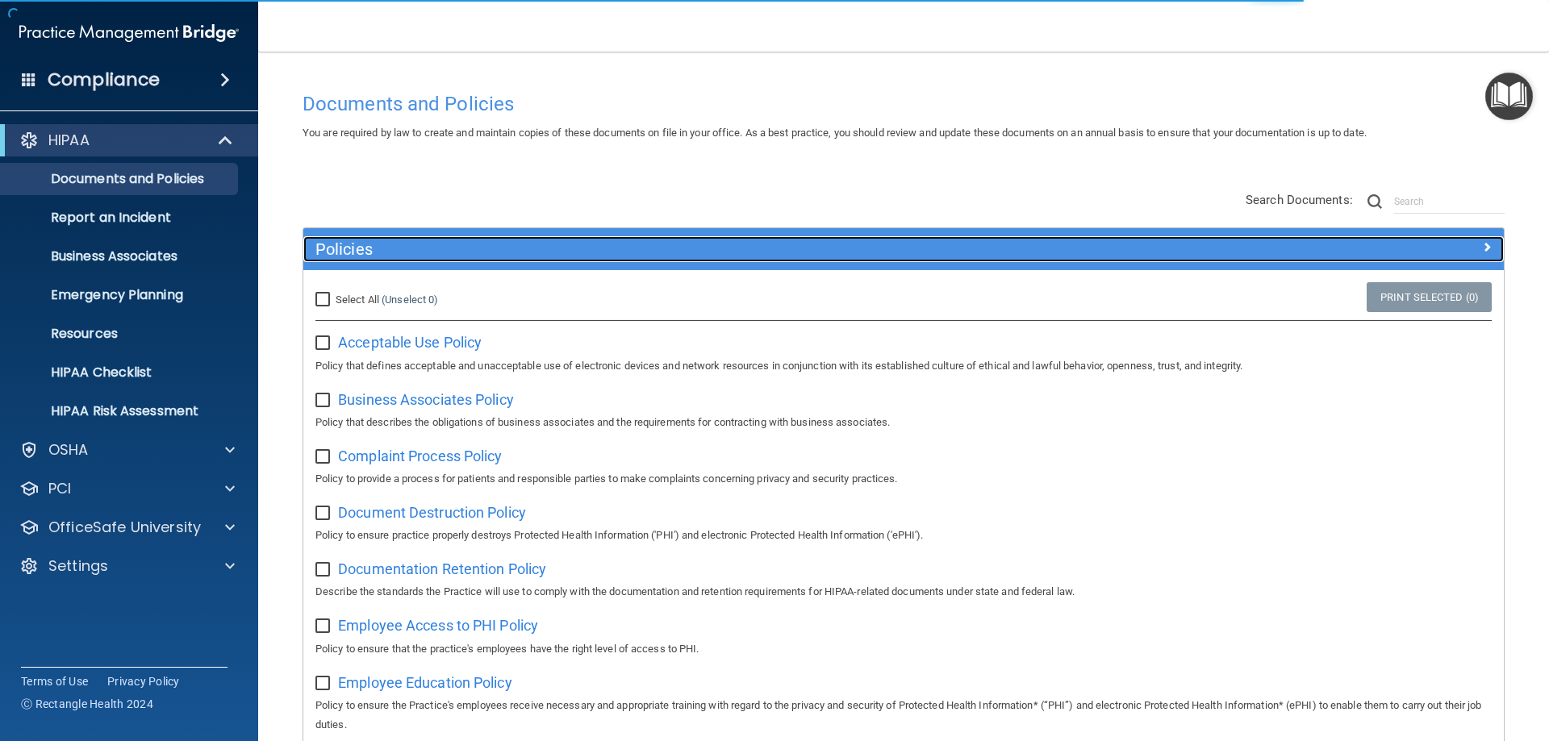
click at [607, 246] on h5 "Policies" at bounding box center [753, 249] width 876 height 18
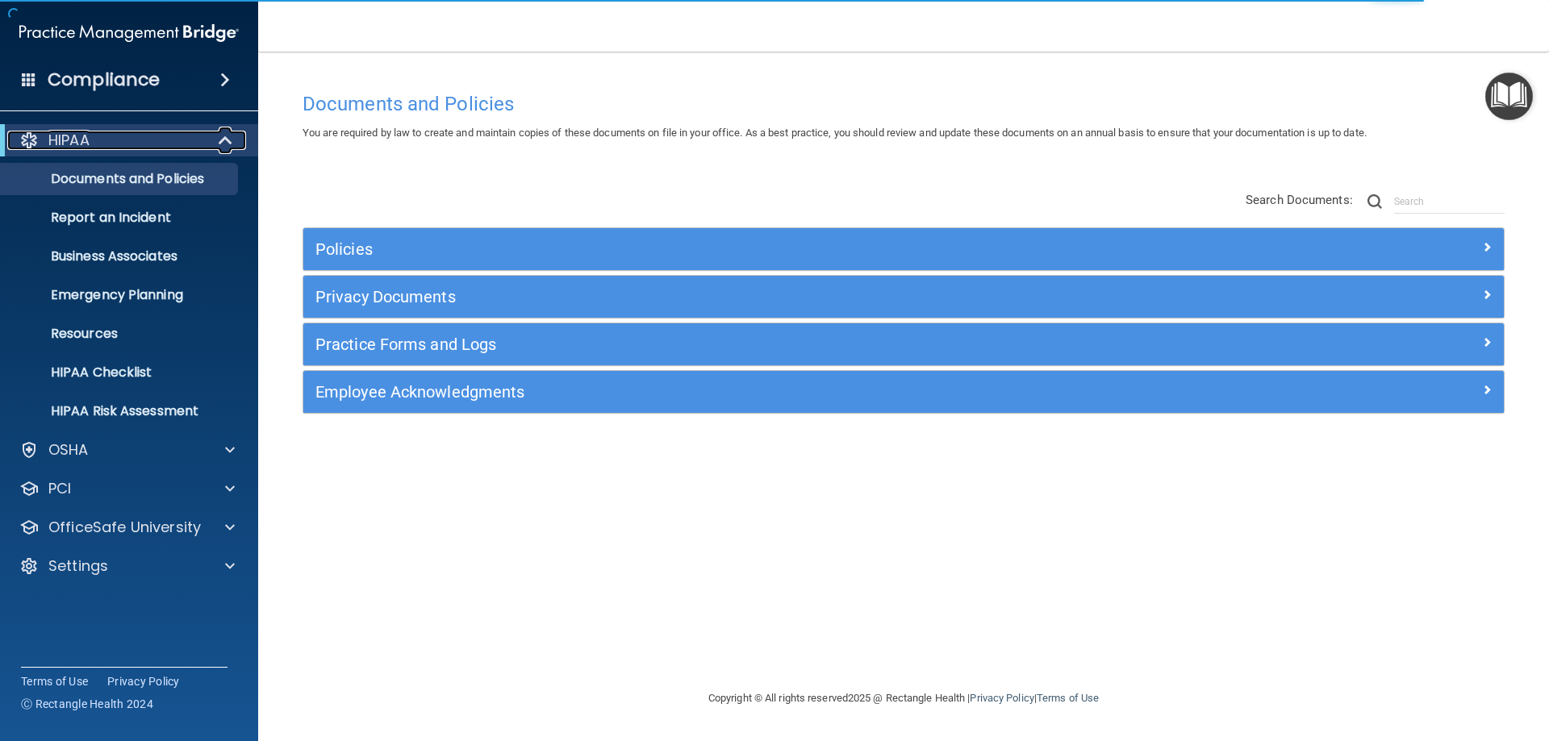
click at [178, 142] on div "HIPAA" at bounding box center [106, 140] width 199 height 19
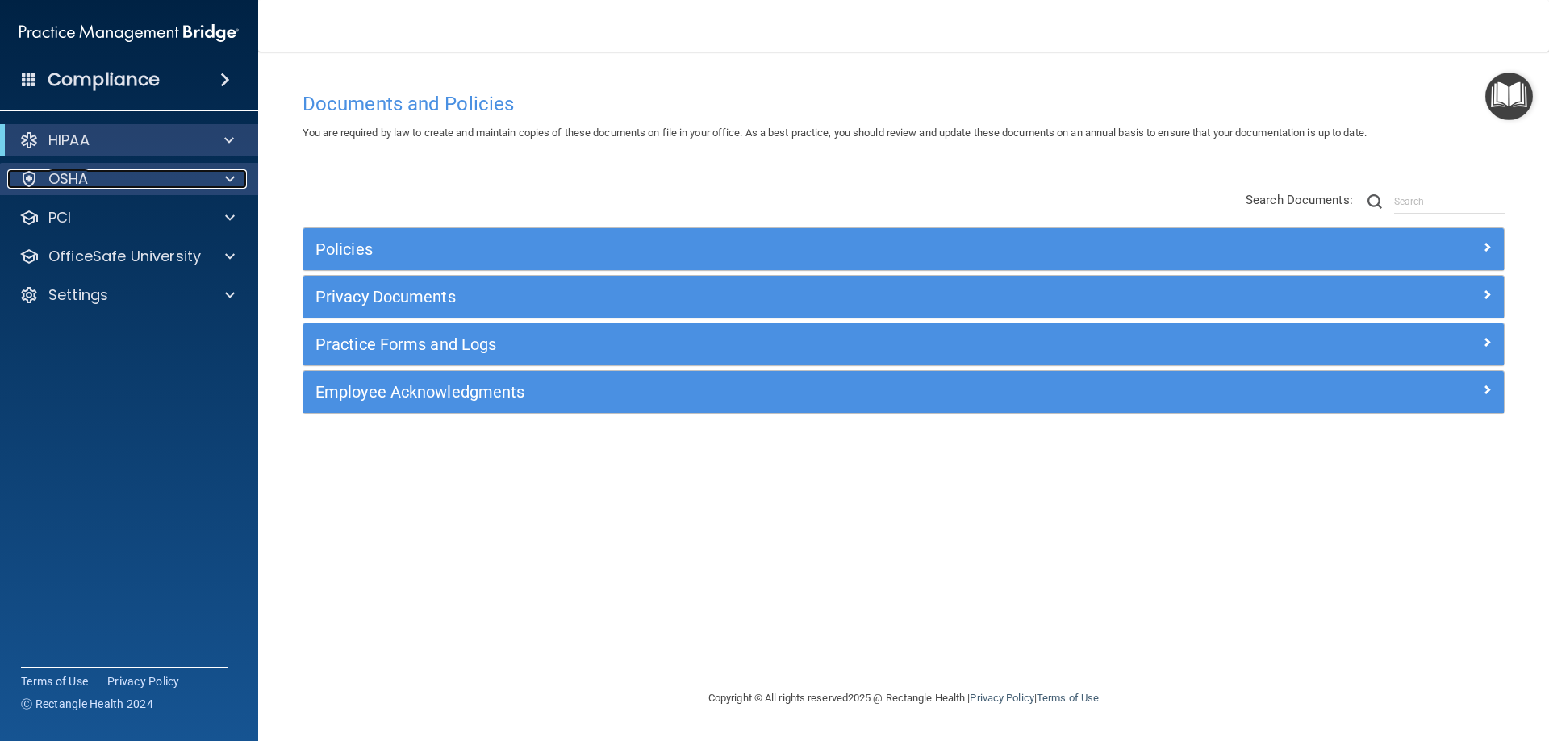
click at [175, 176] on div "OSHA" at bounding box center [107, 178] width 200 height 19
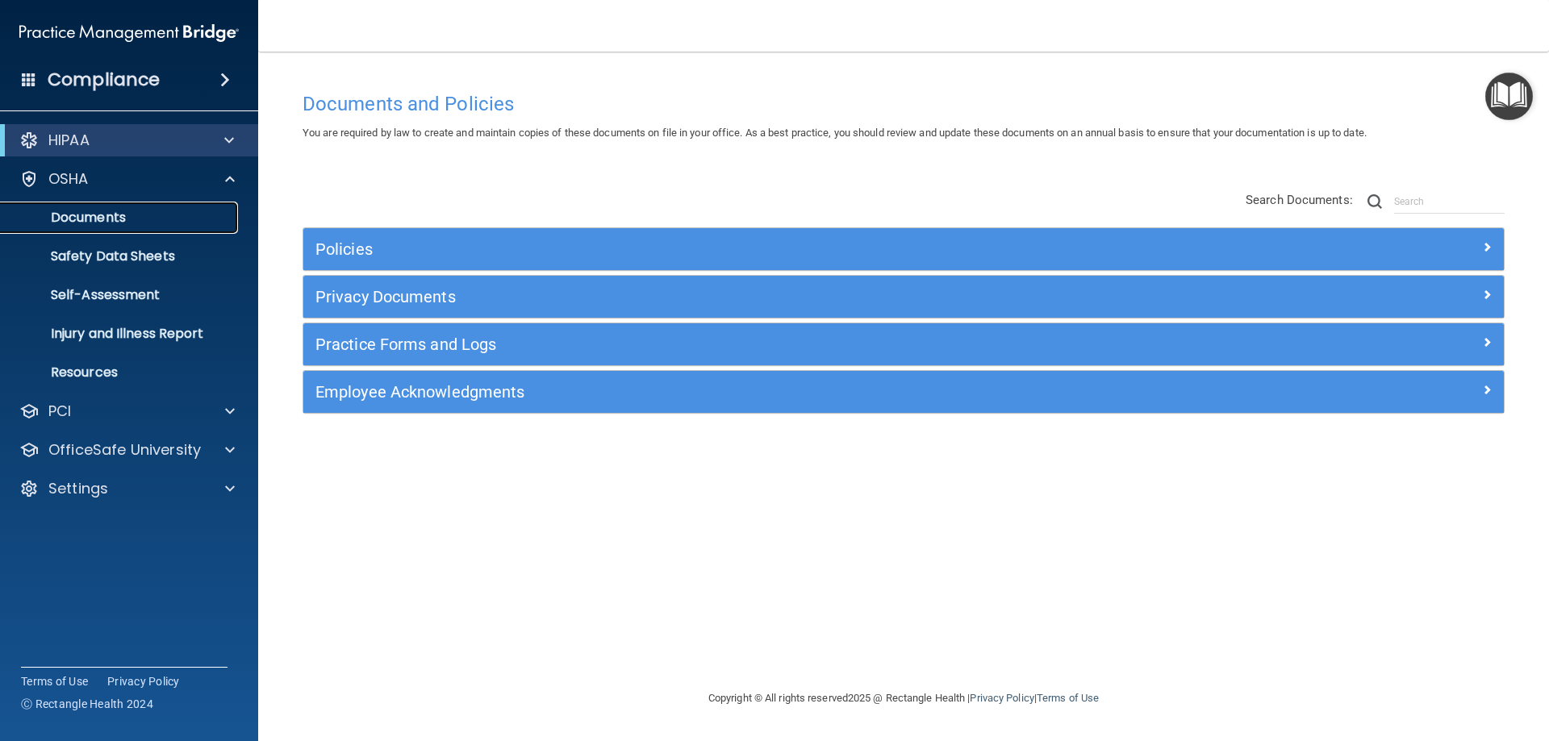
click at [127, 218] on p "Documents" at bounding box center [120, 218] width 220 height 16
